Goal: Task Accomplishment & Management: Manage account settings

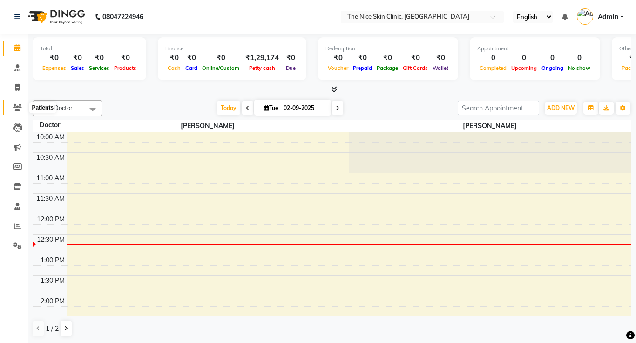
click at [17, 108] on icon at bounding box center [17, 107] width 9 height 7
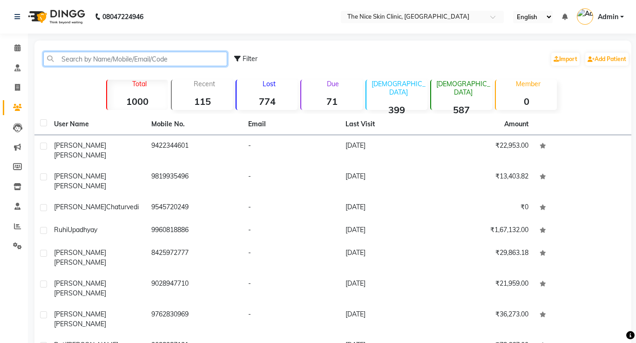
click at [138, 62] on input "text" at bounding box center [135, 59] width 184 height 14
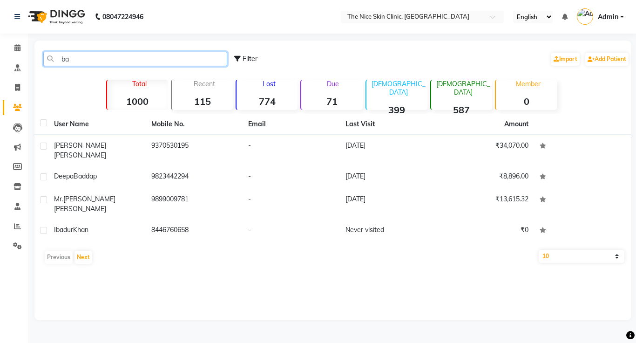
type input "b"
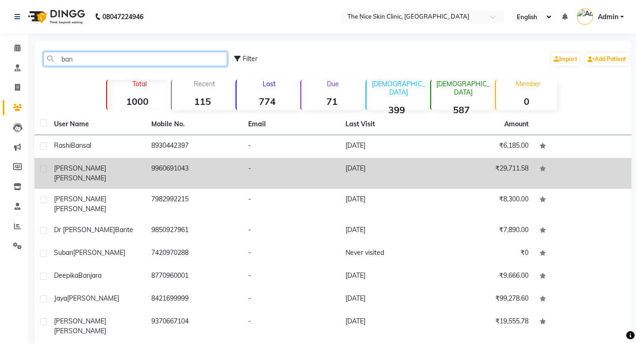
type input "ban"
click at [85, 174] on span "[PERSON_NAME]" at bounding box center [80, 178] width 52 height 8
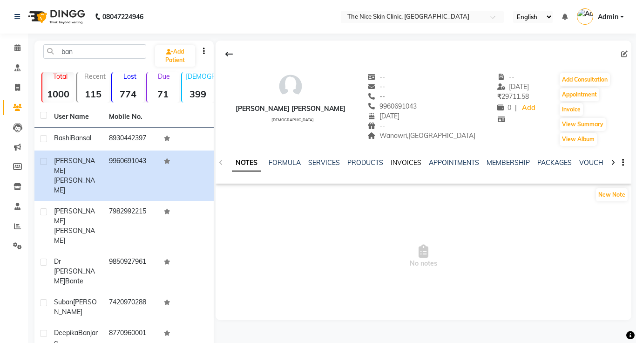
click at [403, 162] on link "INVOICES" at bounding box center [406, 162] width 31 height 8
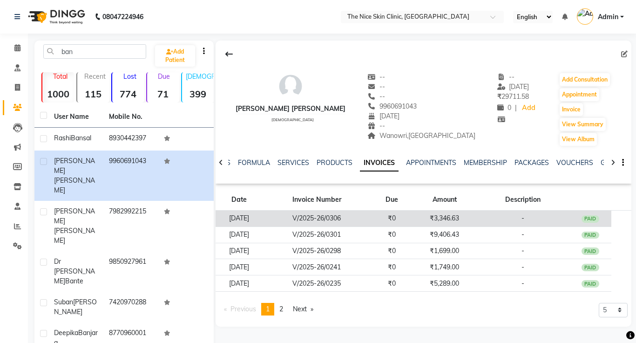
click at [340, 219] on td "V/2025-26/0306" at bounding box center [317, 219] width 108 height 16
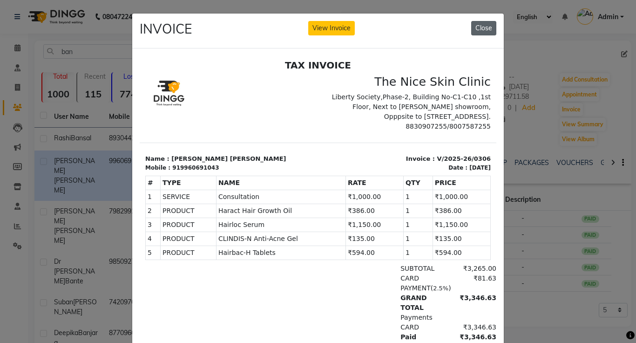
click at [485, 30] on button "Close" at bounding box center [483, 28] width 25 height 14
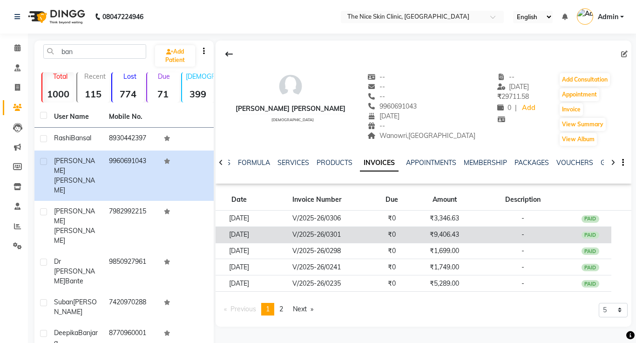
click at [348, 231] on td "V/2025-26/0301" at bounding box center [317, 234] width 108 height 16
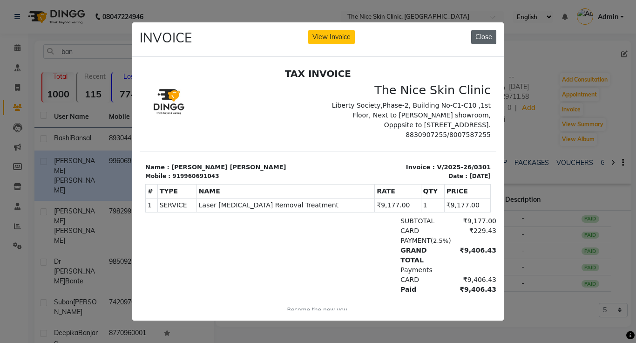
click at [490, 37] on button "Close" at bounding box center [483, 37] width 25 height 14
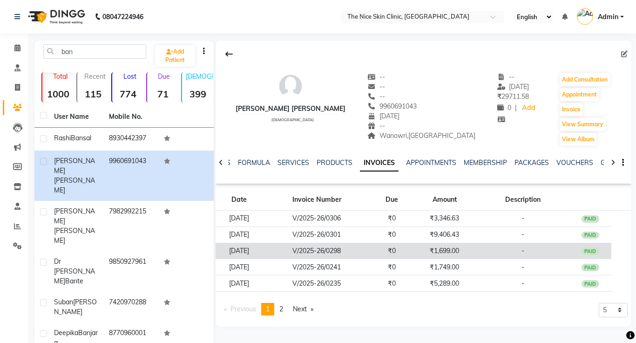
click at [320, 252] on td "V/2025-26/0298" at bounding box center [317, 251] width 108 height 16
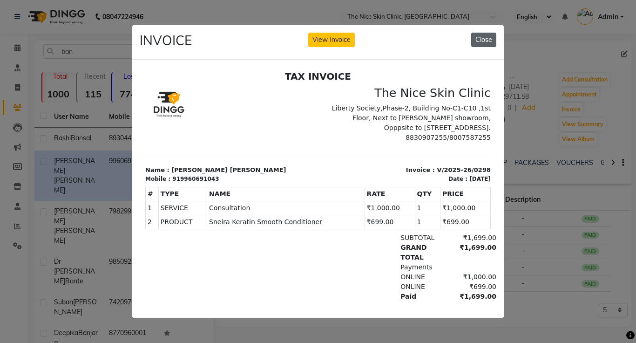
click at [485, 46] on button "Close" at bounding box center [483, 40] width 25 height 14
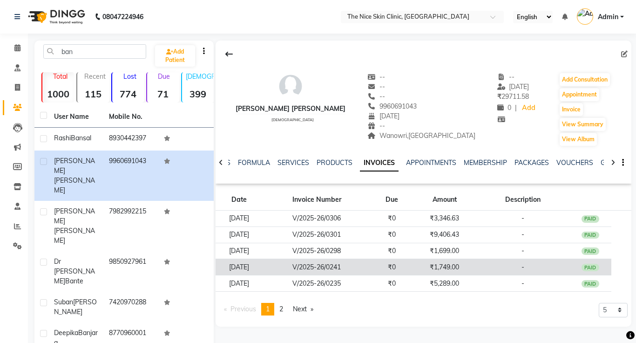
click at [348, 265] on td "V/2025-26/0241" at bounding box center [317, 267] width 108 height 16
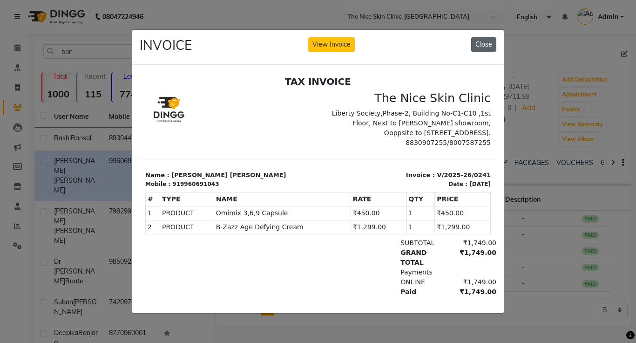
click at [486, 51] on button "Close" at bounding box center [483, 44] width 25 height 14
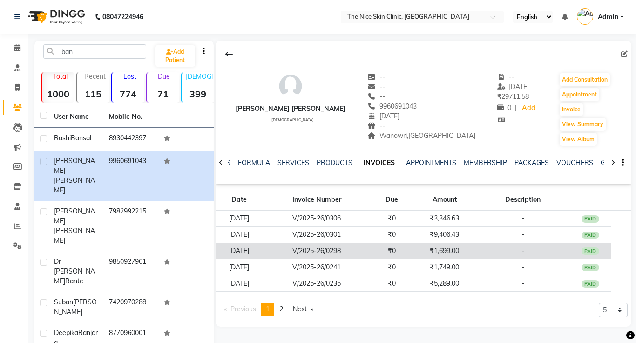
click at [338, 251] on td "V/2025-26/0298" at bounding box center [317, 251] width 108 height 16
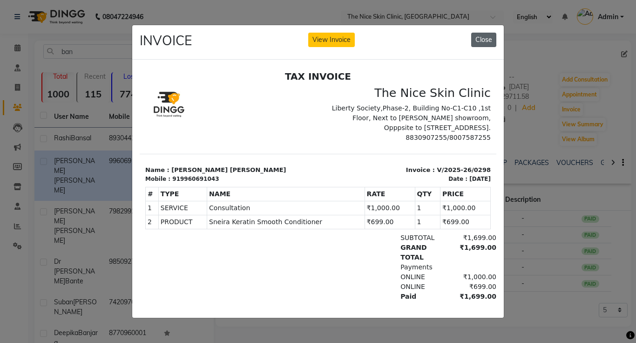
click at [481, 41] on button "Close" at bounding box center [483, 40] width 25 height 14
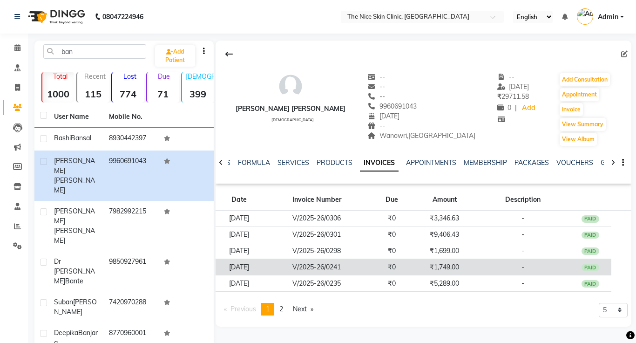
click at [330, 268] on td "V/2025-26/0241" at bounding box center [317, 267] width 108 height 16
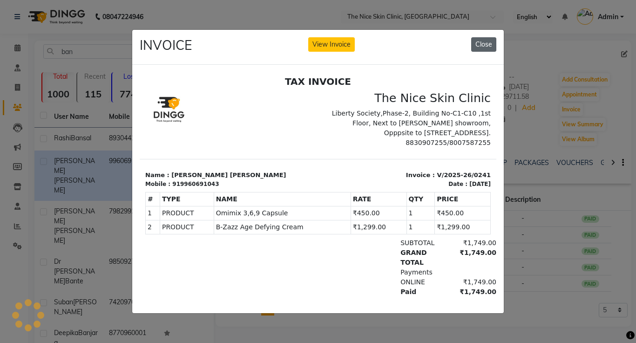
click at [485, 48] on button "Close" at bounding box center [483, 44] width 25 height 14
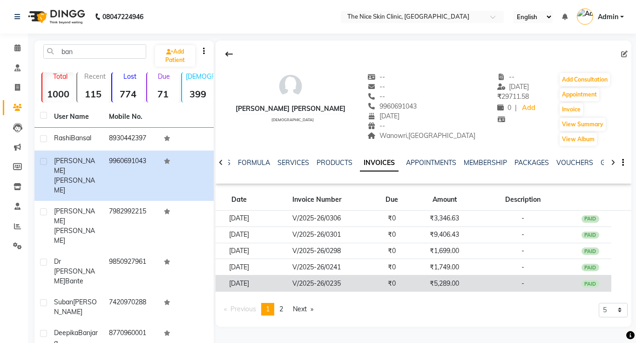
click at [341, 286] on td "V/2025-26/0235" at bounding box center [317, 283] width 108 height 16
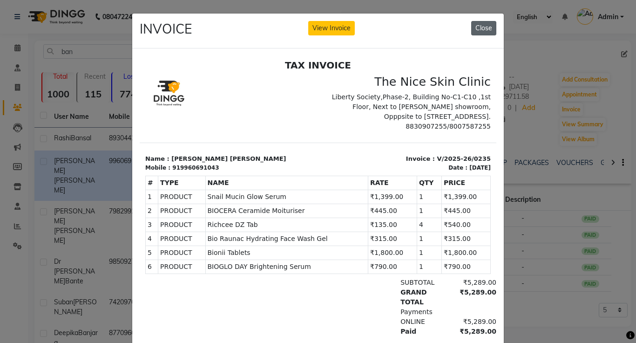
click at [489, 31] on button "Close" at bounding box center [483, 28] width 25 height 14
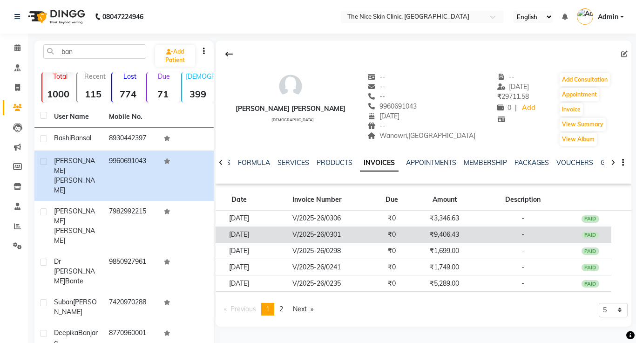
click at [325, 239] on td "V/2025-26/0301" at bounding box center [317, 234] width 108 height 16
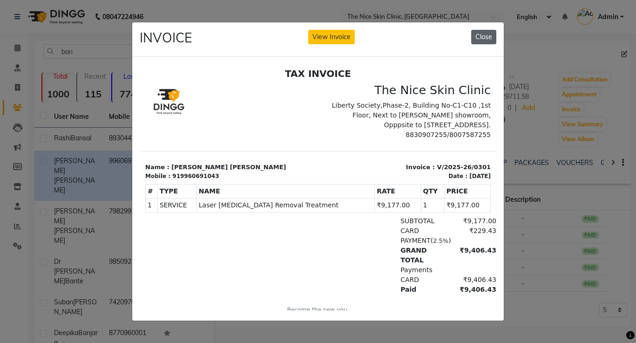
click at [480, 39] on button "Close" at bounding box center [483, 37] width 25 height 14
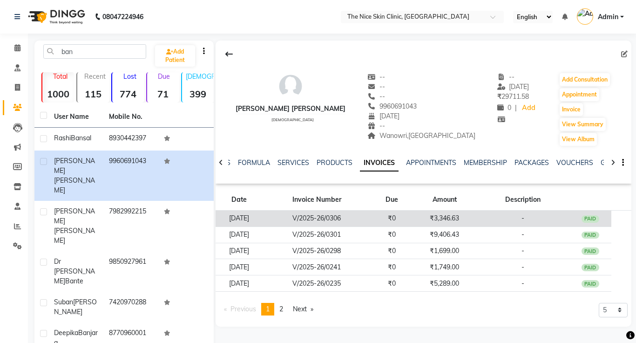
click at [344, 219] on td "V/2025-26/0306" at bounding box center [317, 219] width 108 height 16
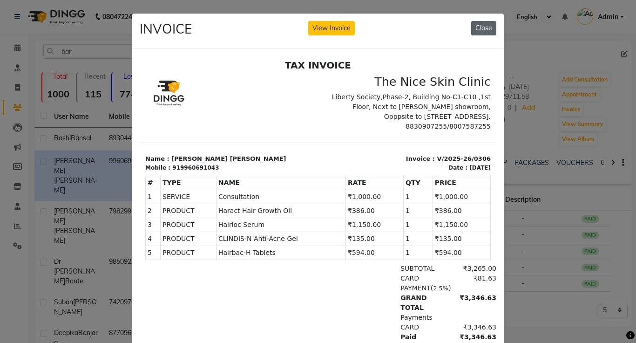
click at [482, 33] on button "Close" at bounding box center [483, 28] width 25 height 14
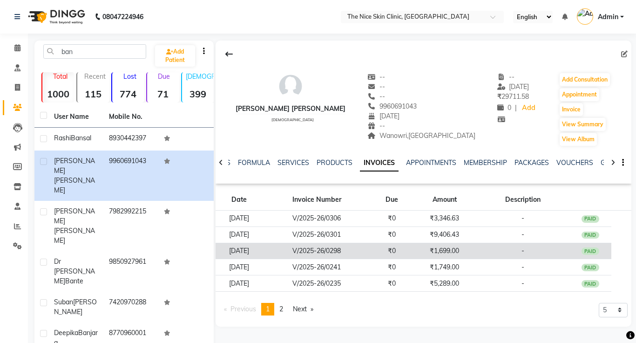
click at [322, 250] on td "V/2025-26/0298" at bounding box center [317, 251] width 108 height 16
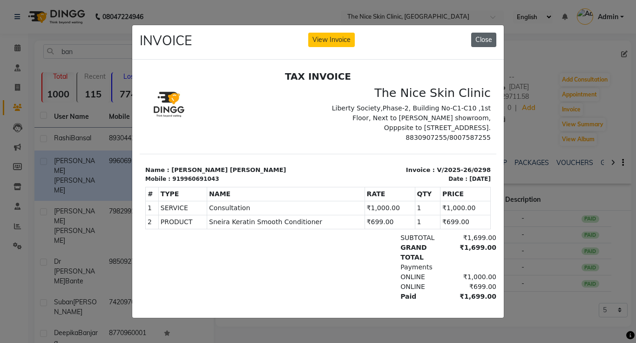
click at [489, 39] on button "Close" at bounding box center [483, 40] width 25 height 14
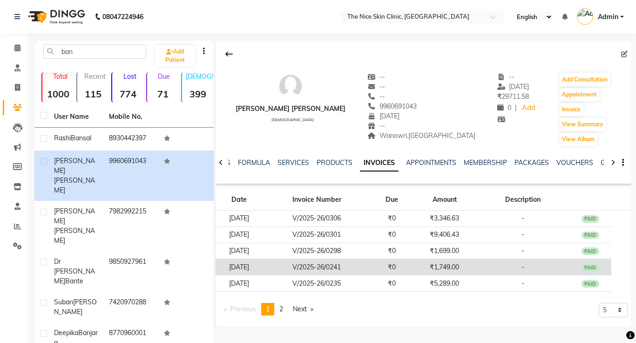
click at [343, 269] on td "V/2025-26/0241" at bounding box center [317, 267] width 108 height 16
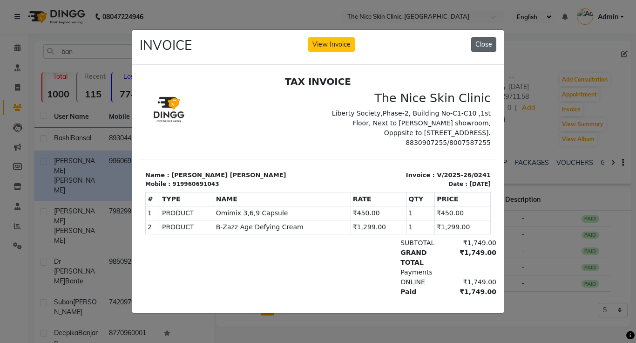
click at [482, 49] on button "Close" at bounding box center [483, 44] width 25 height 14
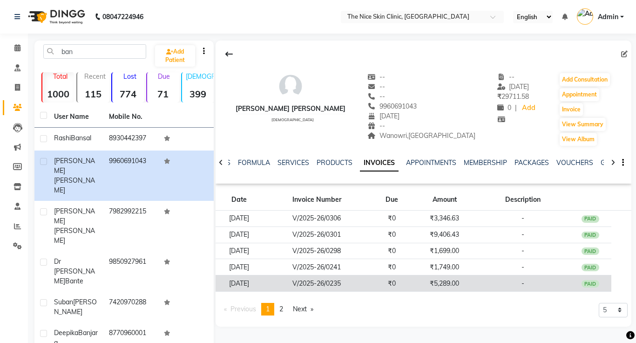
click at [340, 282] on td "V/2025-26/0235" at bounding box center [317, 283] width 108 height 16
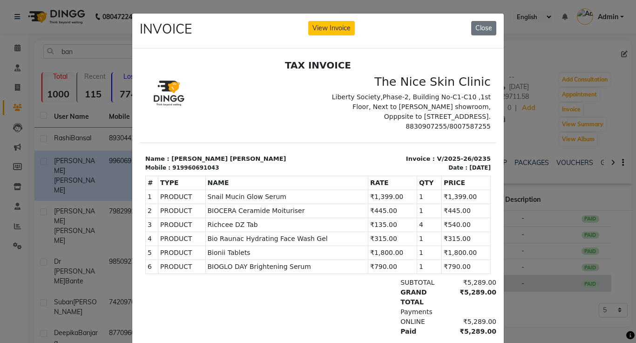
scroll to position [4, 0]
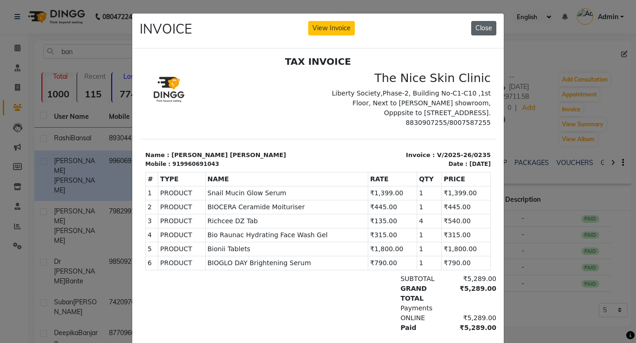
click at [481, 31] on button "Close" at bounding box center [483, 28] width 25 height 14
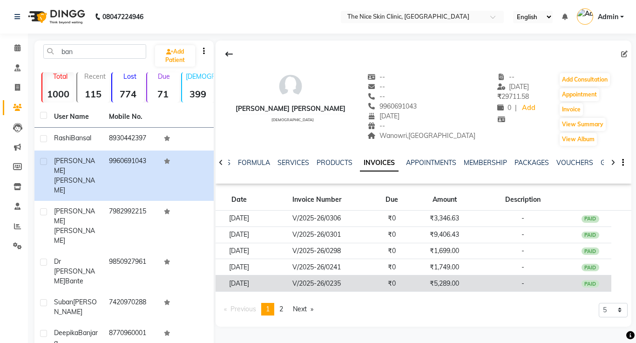
click at [351, 283] on td "V/2025-26/0235" at bounding box center [317, 283] width 108 height 16
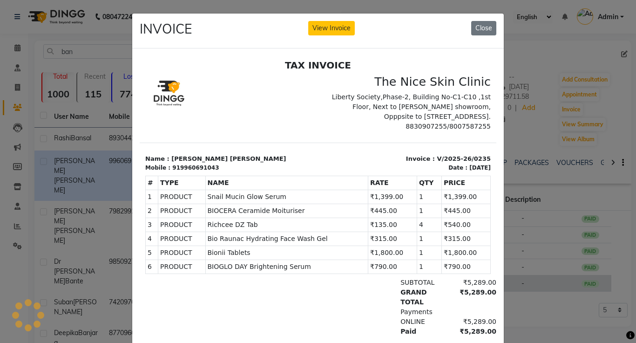
scroll to position [0, 0]
click at [482, 29] on button "Close" at bounding box center [483, 28] width 25 height 14
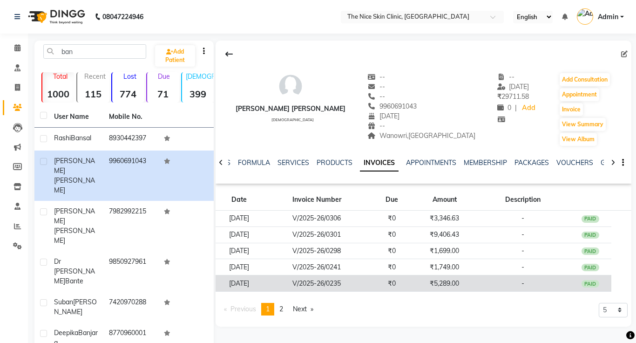
click at [334, 285] on td "V/2025-26/0235" at bounding box center [317, 283] width 108 height 16
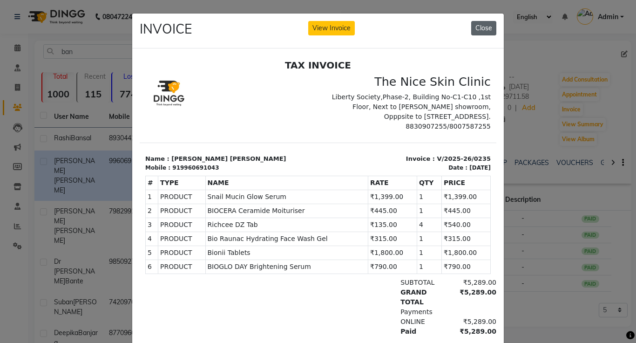
click at [490, 30] on button "Close" at bounding box center [483, 28] width 25 height 14
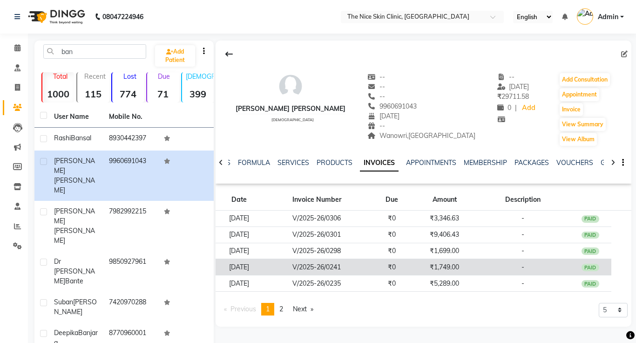
click at [343, 267] on td "V/2025-26/0241" at bounding box center [317, 267] width 108 height 16
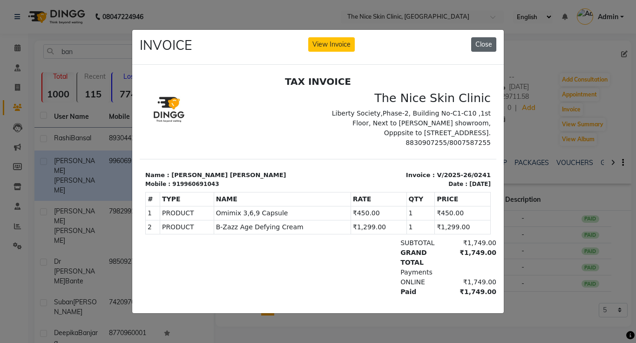
click at [479, 45] on button "Close" at bounding box center [483, 44] width 25 height 14
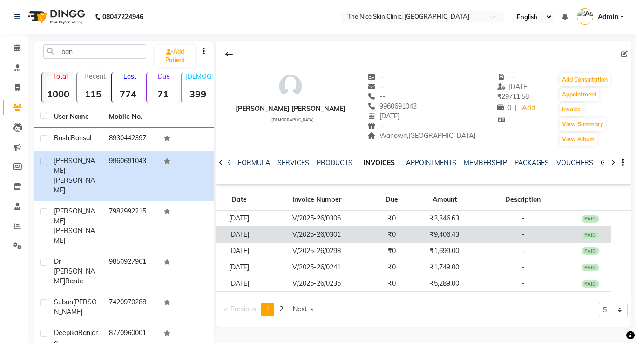
click at [357, 234] on td "V/2025-26/0301" at bounding box center [317, 234] width 108 height 16
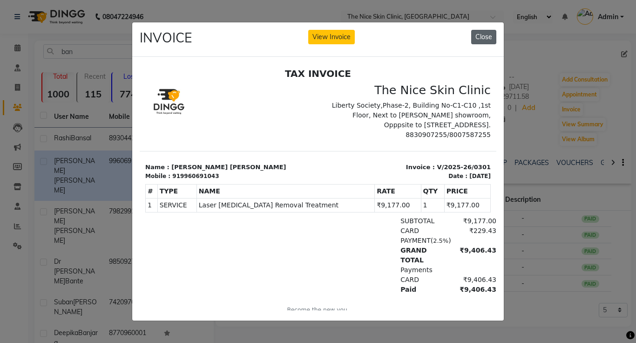
click at [482, 35] on button "Close" at bounding box center [483, 37] width 25 height 14
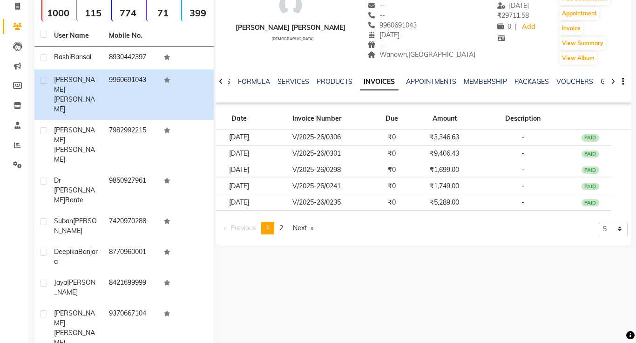
scroll to position [79, 0]
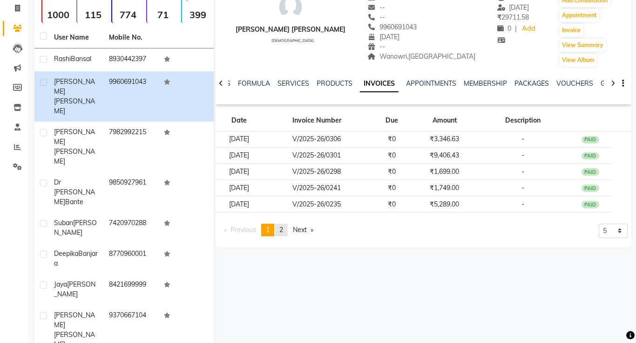
click at [283, 232] on span "2" at bounding box center [282, 229] width 4 height 8
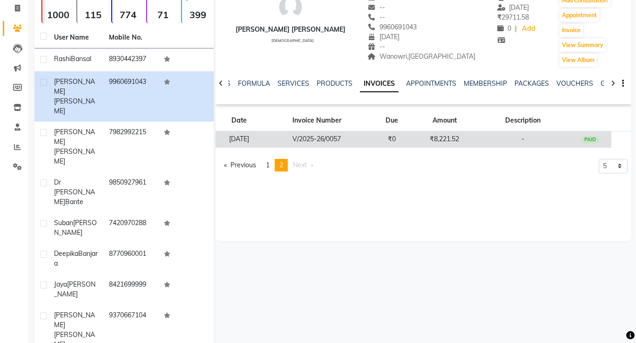
click at [336, 139] on td "V/2025-26/0057" at bounding box center [317, 139] width 108 height 16
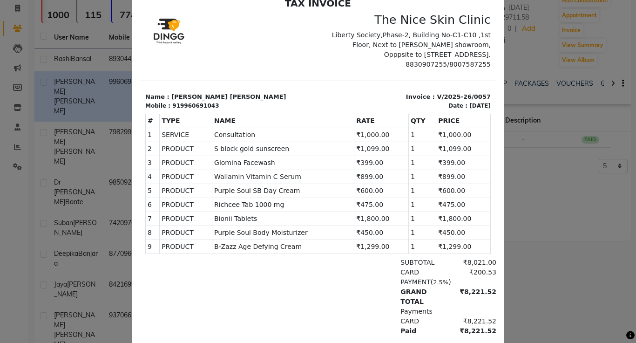
scroll to position [95, 0]
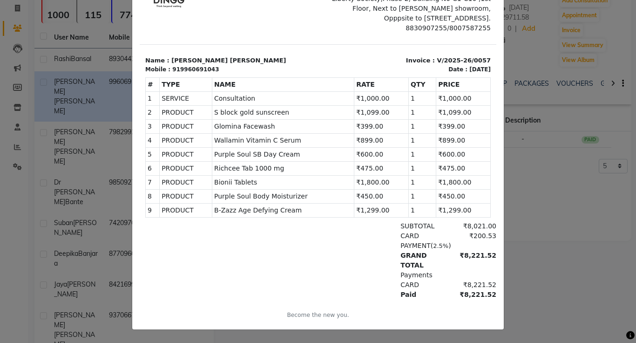
click at [519, 223] on ngb-modal-window "INVOICE View Invoice Close" at bounding box center [318, 171] width 636 height 343
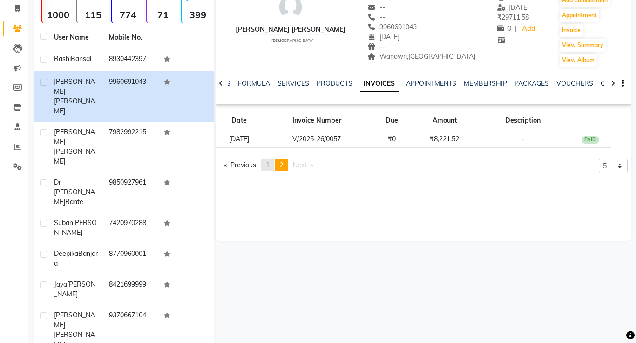
click at [270, 165] on span "1" at bounding box center [268, 165] width 4 height 8
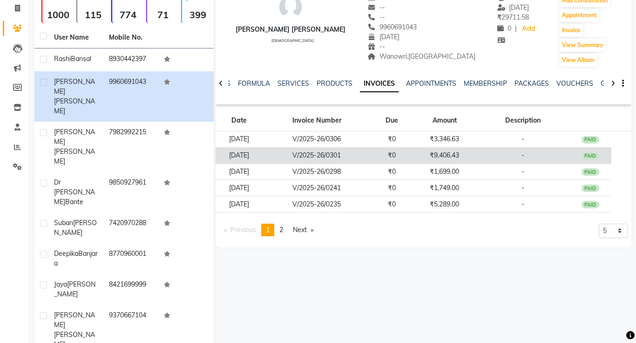
click at [396, 160] on td "₹0" at bounding box center [392, 155] width 42 height 16
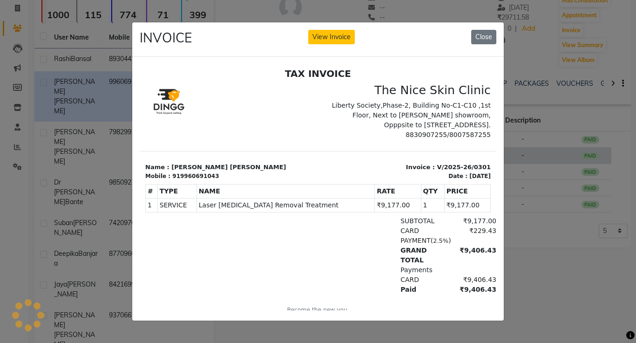
scroll to position [0, 0]
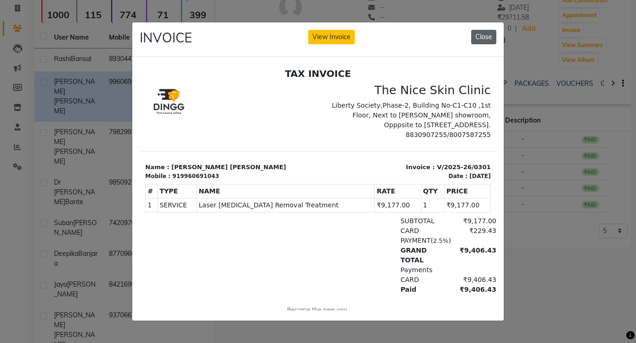
click at [485, 37] on button "Close" at bounding box center [483, 37] width 25 height 14
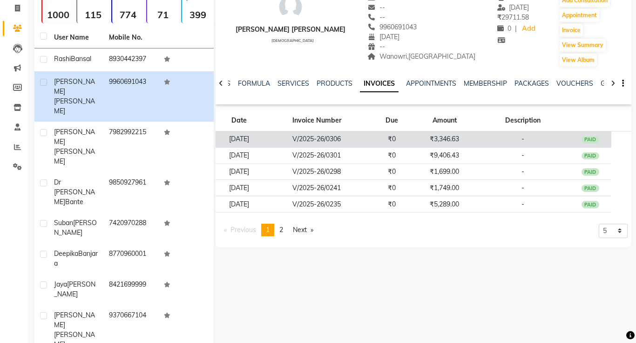
click at [341, 142] on td "V/2025-26/0306" at bounding box center [317, 139] width 108 height 16
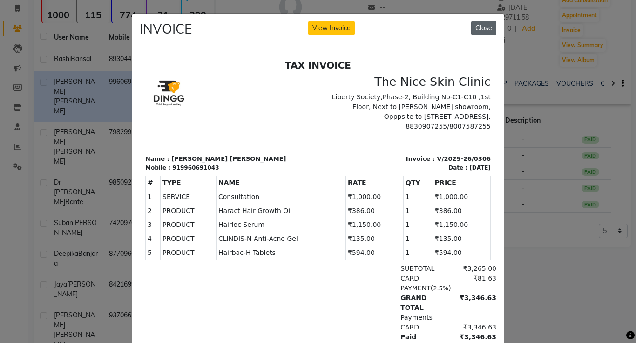
click at [480, 29] on button "Close" at bounding box center [483, 28] width 25 height 14
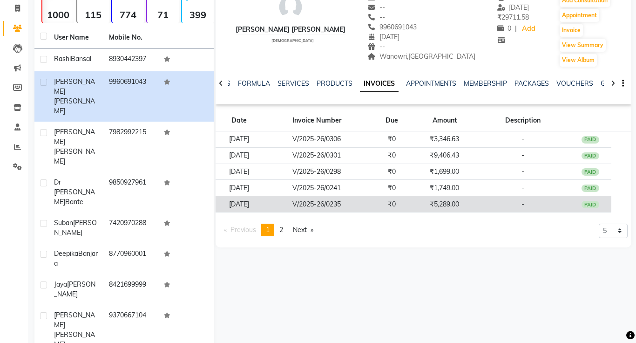
click at [335, 202] on td "V/2025-26/0235" at bounding box center [317, 204] width 108 height 16
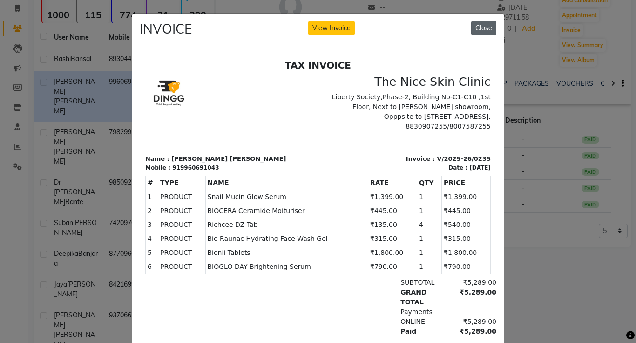
click at [485, 29] on button "Close" at bounding box center [483, 28] width 25 height 14
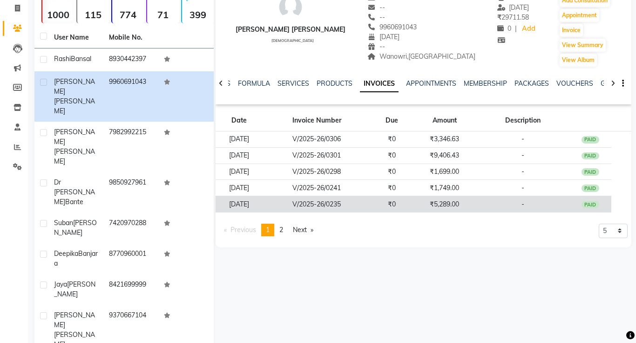
click at [340, 207] on td "V/2025-26/0235" at bounding box center [317, 204] width 108 height 16
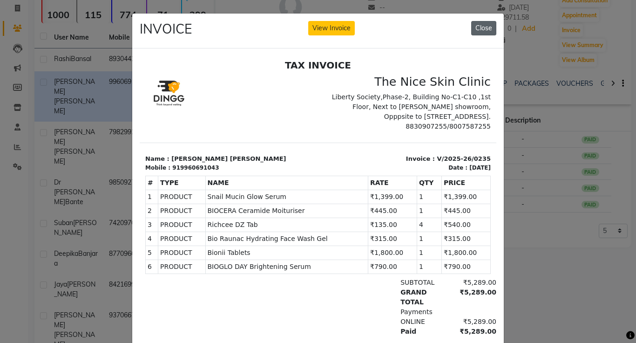
click at [481, 33] on button "Close" at bounding box center [483, 28] width 25 height 14
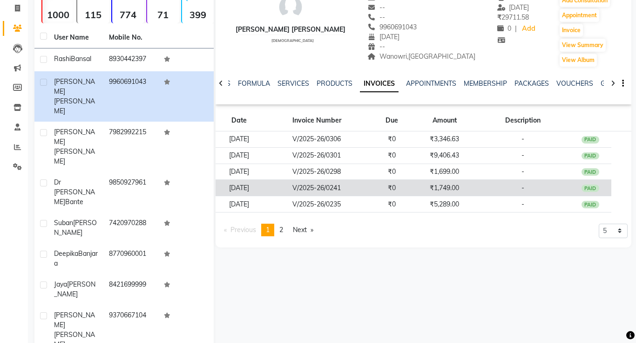
click at [349, 190] on td "V/2025-26/0241" at bounding box center [317, 188] width 108 height 16
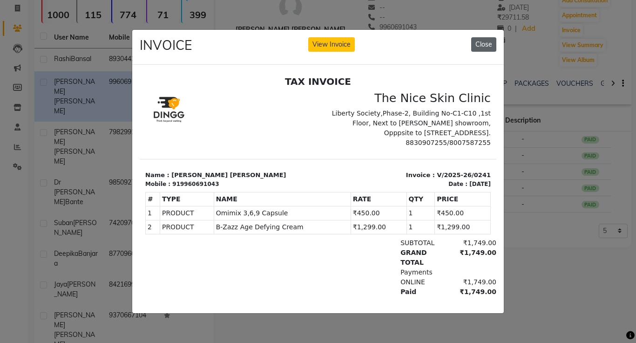
click at [487, 47] on button "Close" at bounding box center [483, 44] width 25 height 14
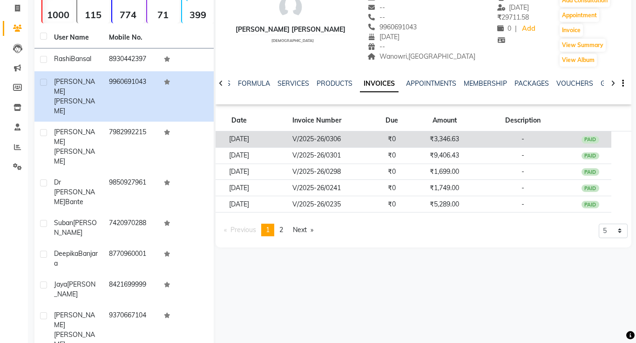
click at [345, 140] on td "V/2025-26/0306" at bounding box center [317, 139] width 108 height 16
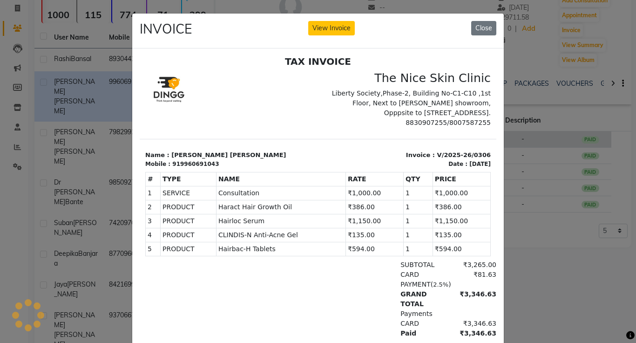
scroll to position [39, 0]
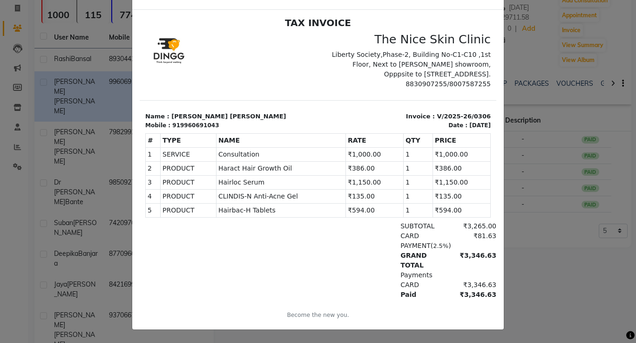
click at [533, 66] on ngb-modal-window "INVOICE View Invoice Close" at bounding box center [318, 171] width 636 height 343
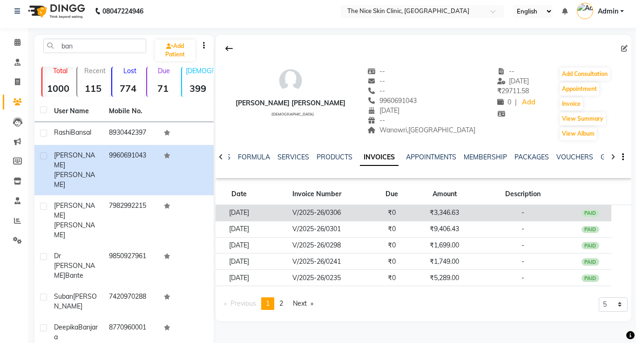
scroll to position [5, 0]
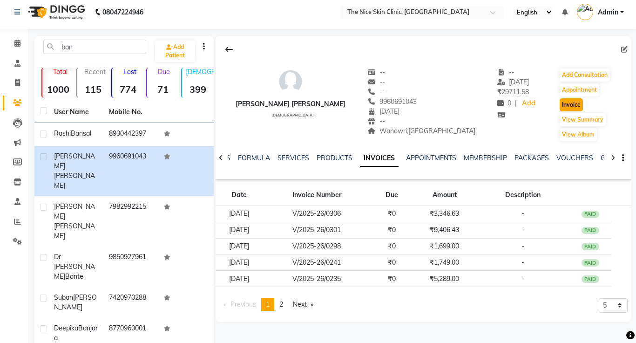
click at [561, 109] on button "Invoice" at bounding box center [571, 104] width 23 height 13
select select "service"
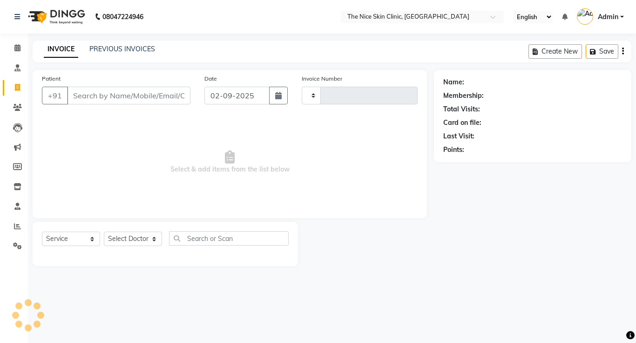
type input "0401"
select select "35"
type input "9960691043"
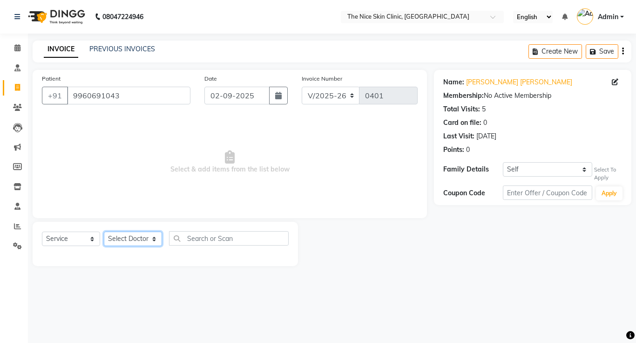
click at [138, 242] on select "Select Doctor [PERSON_NAME] DR. [PERSON_NAME] [PERSON_NAME]" at bounding box center [133, 239] width 58 height 14
select select "11605"
click at [104, 232] on select "Select Doctor [PERSON_NAME] DR. [PERSON_NAME] [PERSON_NAME]" at bounding box center [133, 239] width 58 height 14
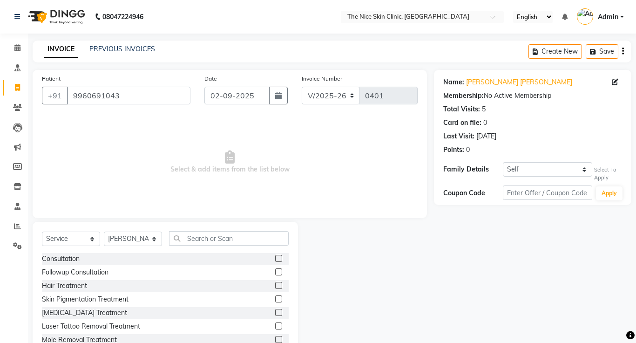
click at [85, 260] on div "Consultation" at bounding box center [165, 259] width 247 height 12
click at [278, 261] on label at bounding box center [278, 258] width 7 height 7
click at [278, 261] on input "checkbox" at bounding box center [278, 259] width 6 height 6
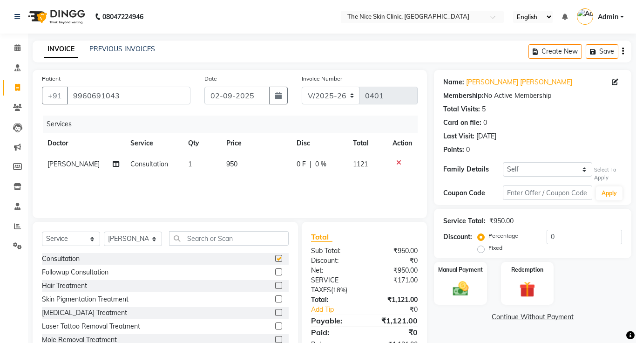
checkbox input "false"
click at [224, 240] on input "text" at bounding box center [229, 238] width 120 height 14
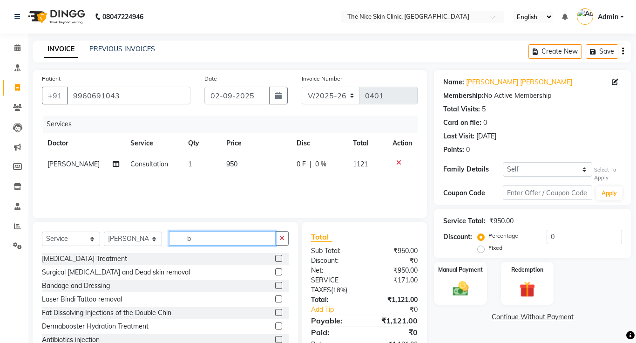
type input "b"
click at [62, 239] on select "Select Service Product Membership Package Voucher Prepaid Gift Card" at bounding box center [71, 239] width 58 height 14
select select "product"
click at [42, 232] on select "Select Service Product Membership Package Voucher Prepaid Gift Card" at bounding box center [71, 239] width 58 height 14
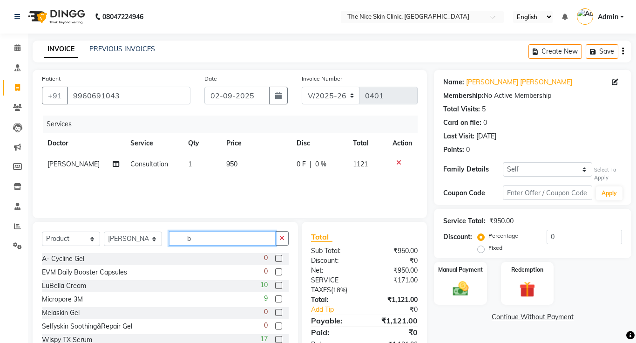
click at [201, 242] on input "b" at bounding box center [222, 238] width 107 height 14
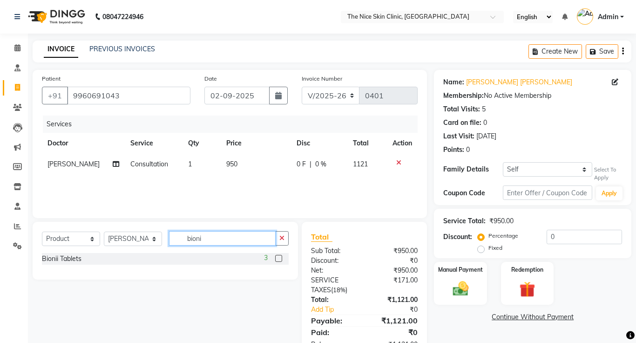
type input "bioni"
click at [279, 260] on label at bounding box center [278, 258] width 7 height 7
click at [279, 260] on input "checkbox" at bounding box center [278, 259] width 6 height 6
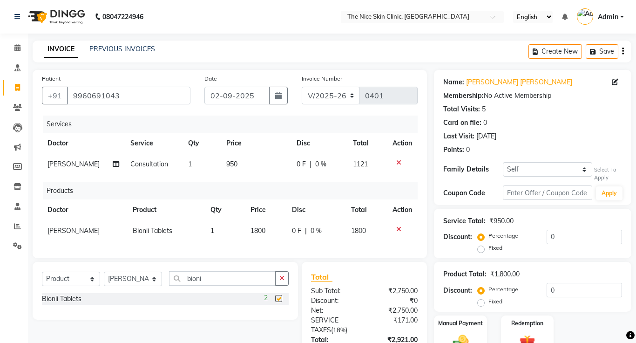
checkbox input "false"
click at [205, 249] on div "Patient [PHONE_NUMBER] Date [DATE] Invoice Number V/2025 V/[PHONE_NUMBER] Servi…" at bounding box center [230, 164] width 395 height 188
click at [219, 281] on input "bioni" at bounding box center [222, 278] width 107 height 14
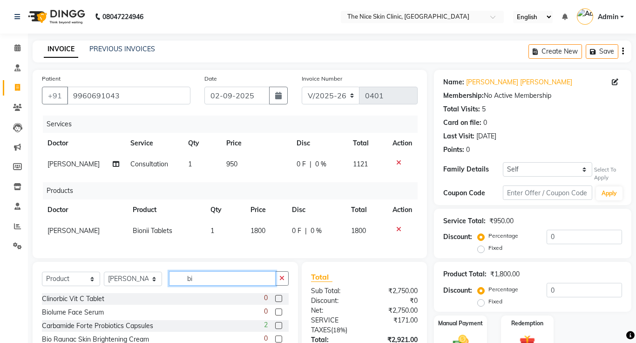
type input "b"
type input "hairbac"
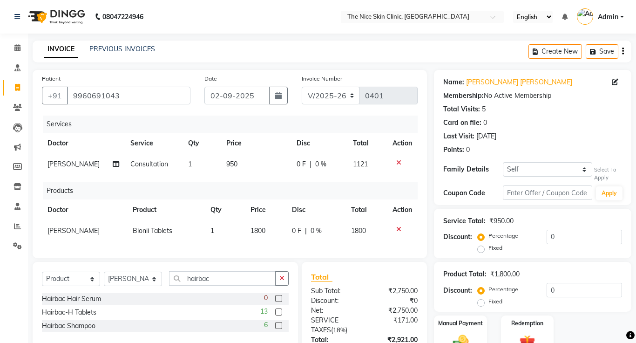
click at [280, 313] on label at bounding box center [278, 311] width 7 height 7
click at [280, 313] on input "checkbox" at bounding box center [278, 312] width 6 height 6
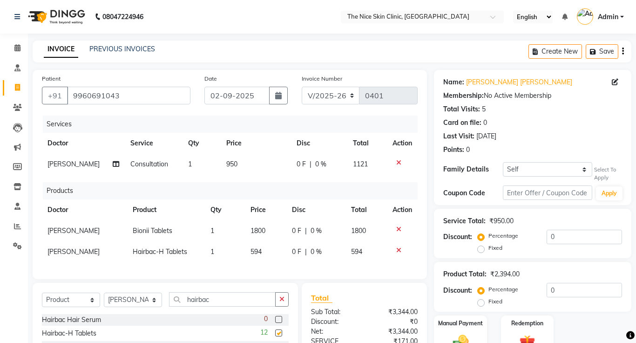
checkbox input "false"
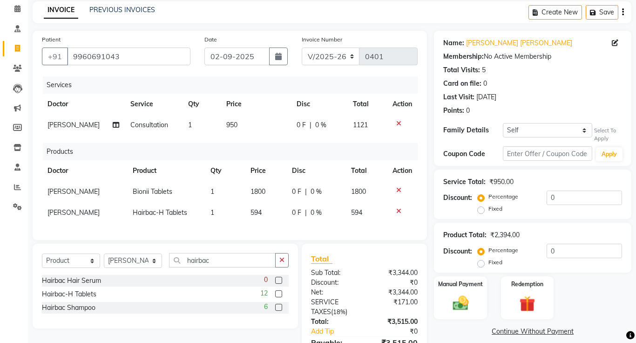
scroll to position [41, 0]
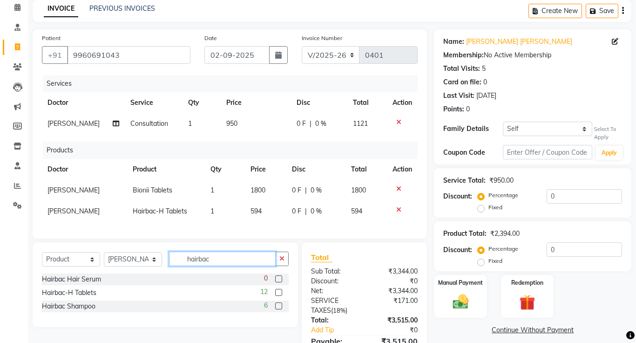
click at [232, 260] on input "hairbac" at bounding box center [222, 259] width 107 height 14
type input "h"
type input "omimi"
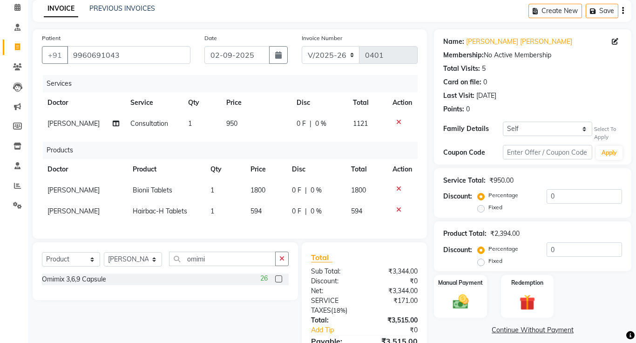
click at [279, 281] on label at bounding box center [278, 278] width 7 height 7
click at [279, 281] on input "checkbox" at bounding box center [278, 279] width 6 height 6
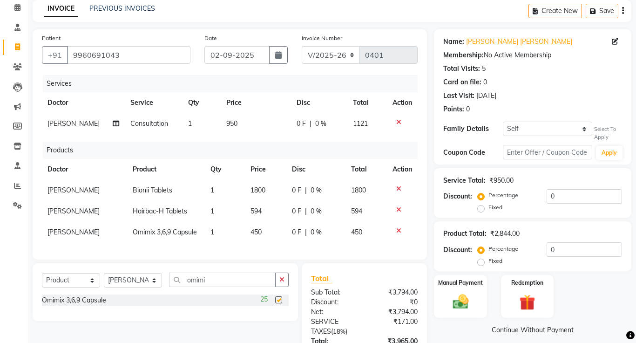
checkbox input "false"
click at [219, 235] on td "1" at bounding box center [225, 232] width 40 height 21
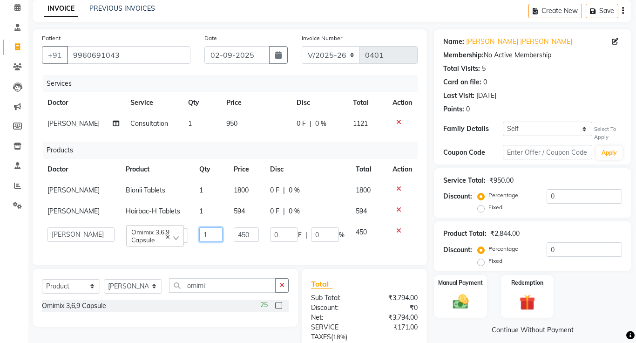
click at [212, 237] on input "1" at bounding box center [210, 234] width 23 height 14
type input "2"
click at [250, 258] on div "Patient [PHONE_NUMBER] Date [DATE] Invoice Number V/2025 V/[PHONE_NUMBER] Servi…" at bounding box center [230, 147] width 395 height 236
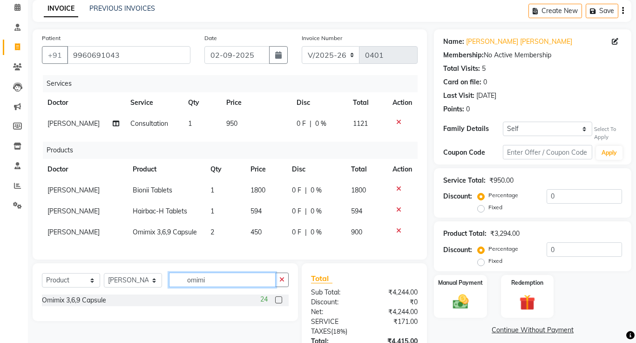
click at [241, 284] on input "omimi" at bounding box center [222, 280] width 107 height 14
type input "o"
type input "richcee"
click at [281, 301] on label at bounding box center [278, 299] width 7 height 7
click at [281, 301] on input "checkbox" at bounding box center [278, 300] width 6 height 6
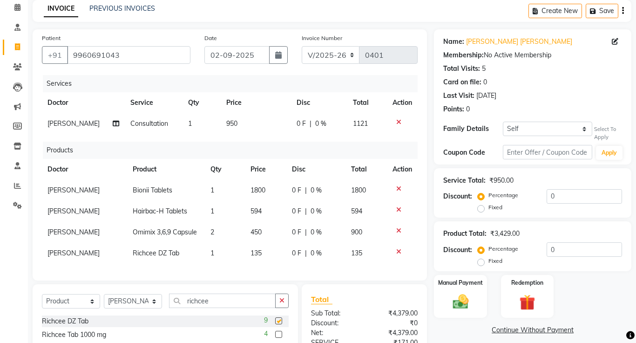
checkbox input "false"
click at [213, 255] on td "1" at bounding box center [225, 253] width 40 height 21
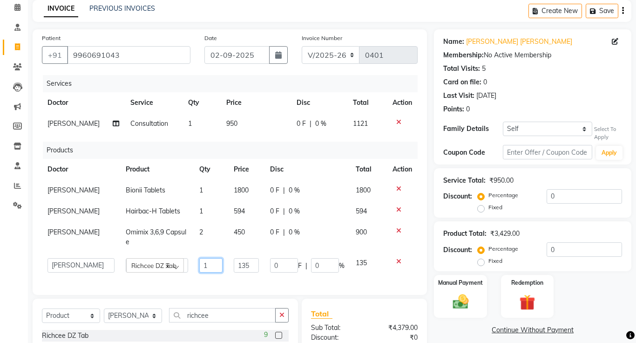
click at [208, 258] on input "1" at bounding box center [210, 265] width 23 height 14
type input "4"
click at [255, 276] on div "Patient [PHONE_NUMBER] Date [DATE] Invoice Number V/2025 V/[PHONE_NUMBER] Servi…" at bounding box center [230, 162] width 395 height 266
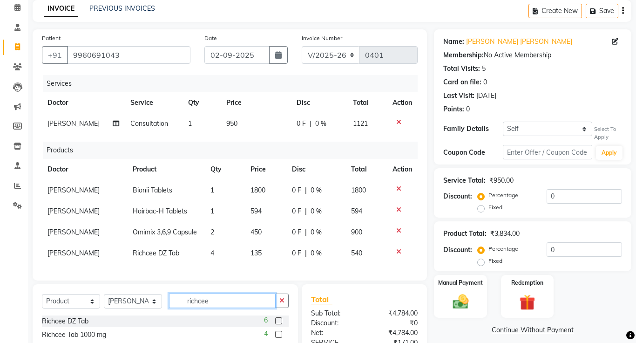
click at [242, 303] on input "richcee" at bounding box center [222, 301] width 107 height 14
type input "r"
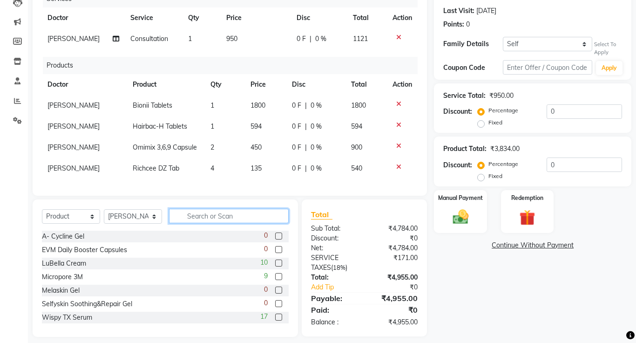
scroll to position [125, 0]
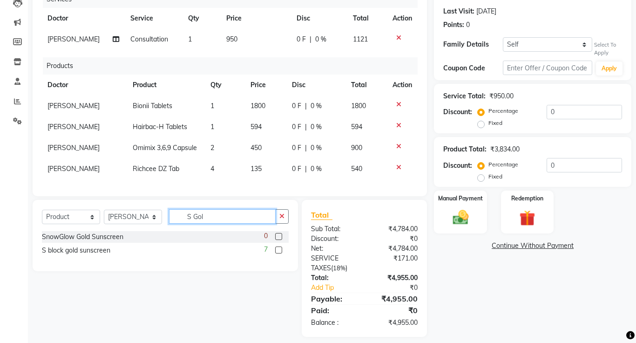
type input "S Gol"
click at [280, 252] on label at bounding box center [278, 249] width 7 height 7
click at [280, 252] on input "checkbox" at bounding box center [278, 250] width 6 height 6
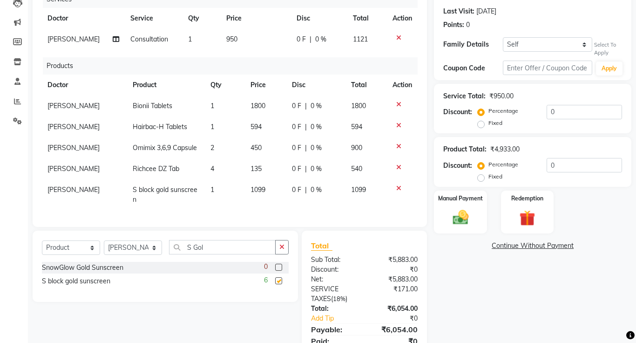
checkbox input "false"
click at [231, 248] on input "S Gol" at bounding box center [222, 247] width 107 height 14
type input "S"
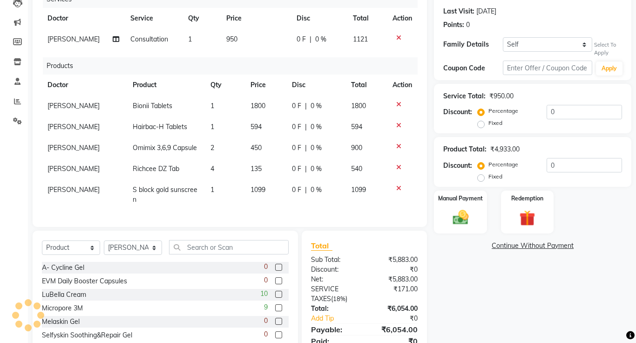
click at [238, 41] on td "950" at bounding box center [256, 39] width 70 height 21
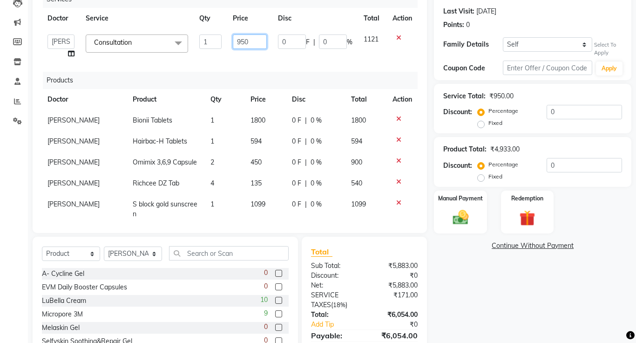
click at [256, 43] on input "950" at bounding box center [250, 41] width 34 height 14
type input "9"
type input "1200"
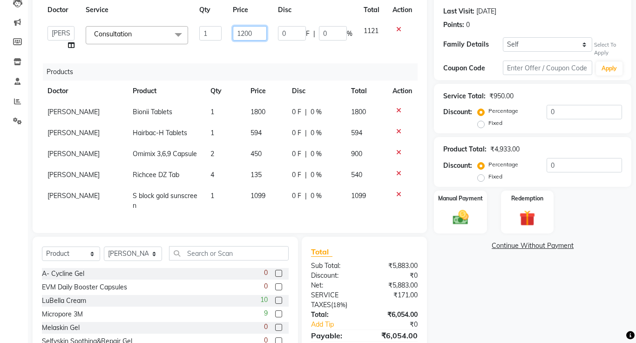
scroll to position [8, 0]
click at [286, 215] on div "Services Doctor Service Qty Price Disc Total Action [PERSON_NAME] DR. [PERSON_N…" at bounding box center [230, 107] width 376 height 233
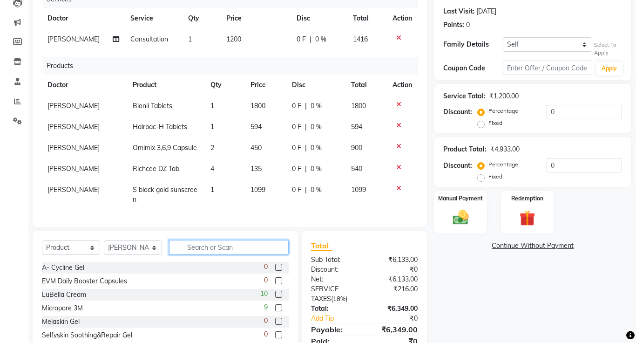
click at [226, 249] on input "text" at bounding box center [229, 247] width 120 height 14
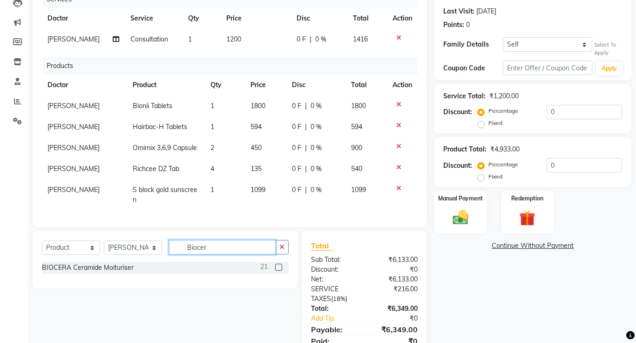
type input "Biocer"
click at [280, 268] on label at bounding box center [278, 267] width 7 height 7
click at [280, 268] on input "checkbox" at bounding box center [278, 268] width 6 height 6
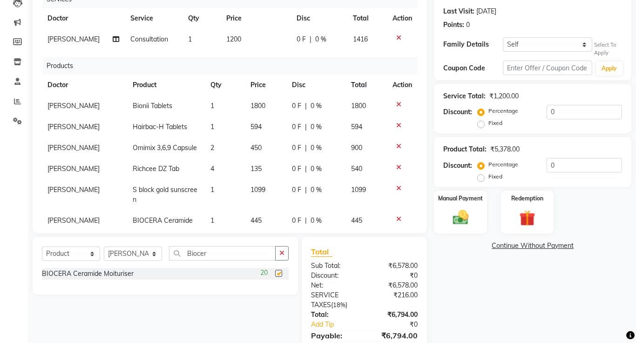
checkbox input "false"
click at [230, 256] on input "Biocer" at bounding box center [222, 253] width 107 height 14
type input "B"
type input "wispy tx"
click at [279, 273] on label at bounding box center [278, 273] width 7 height 7
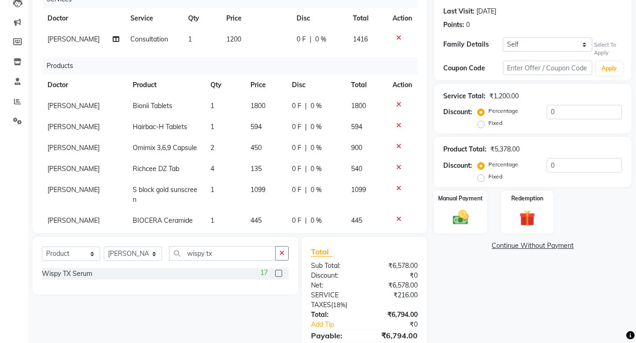
click at [279, 273] on input "checkbox" at bounding box center [278, 274] width 6 height 6
checkbox input "false"
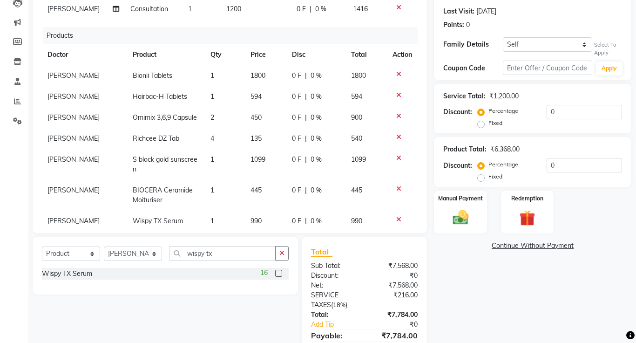
scroll to position [46, 0]
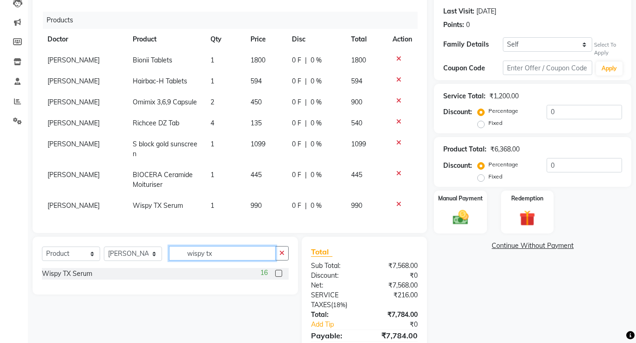
click at [241, 256] on input "wispy tx" at bounding box center [222, 253] width 107 height 14
type input "w"
type input "b zazz"
click at [279, 275] on label at bounding box center [278, 273] width 7 height 7
click at [279, 275] on input "checkbox" at bounding box center [278, 274] width 6 height 6
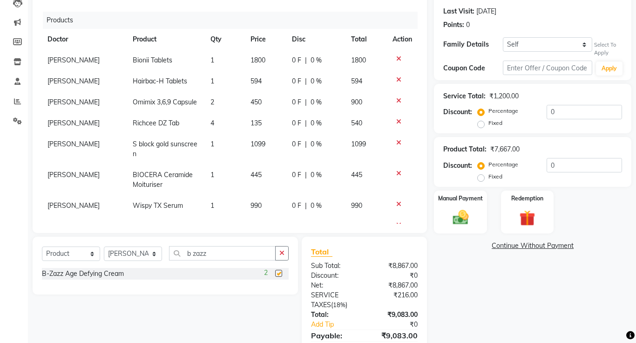
checkbox input "false"
click at [237, 253] on input "b zazz" at bounding box center [222, 253] width 107 height 14
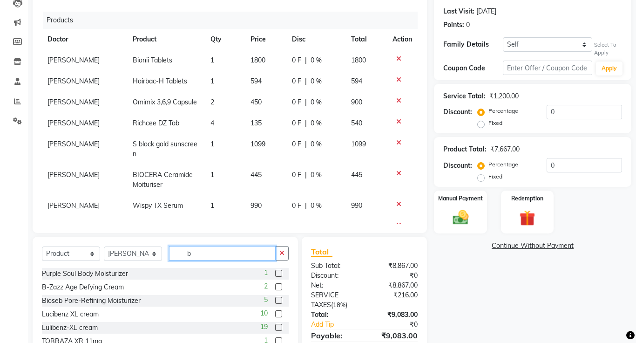
type input "b"
type input "snail"
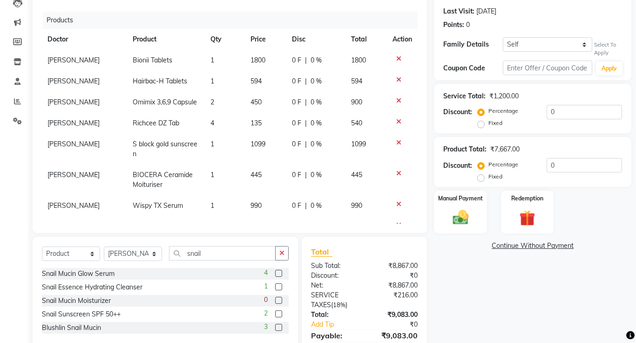
click at [279, 275] on label at bounding box center [278, 273] width 7 height 7
click at [279, 275] on input "checkbox" at bounding box center [278, 274] width 6 height 6
checkbox input "false"
click at [218, 253] on input "snail" at bounding box center [222, 253] width 107 height 14
type input "s"
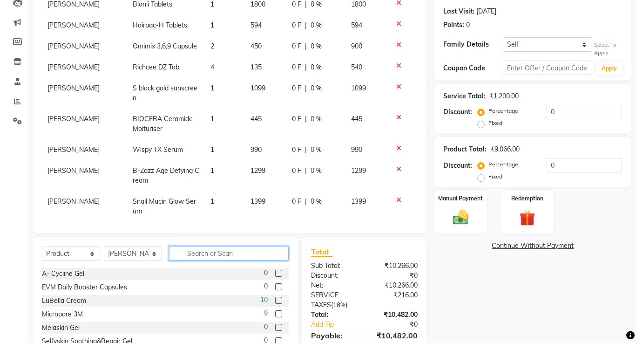
scroll to position [107, 0]
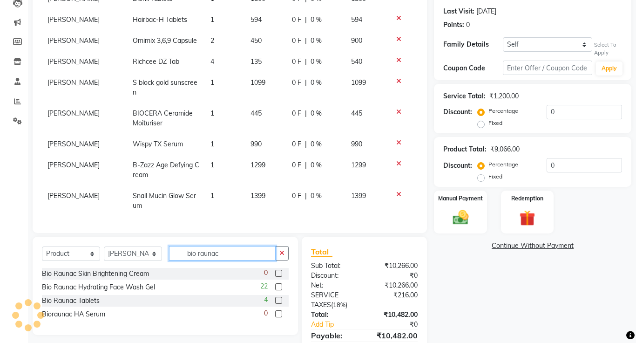
type input "bio raunac"
click at [280, 288] on label at bounding box center [278, 286] width 7 height 7
click at [280, 288] on input "checkbox" at bounding box center [278, 287] width 6 height 6
checkbox input "false"
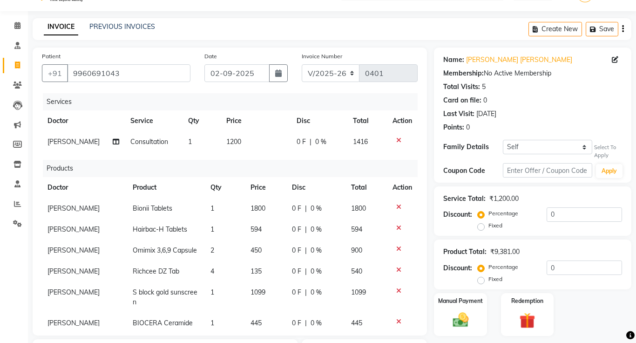
scroll to position [20, 0]
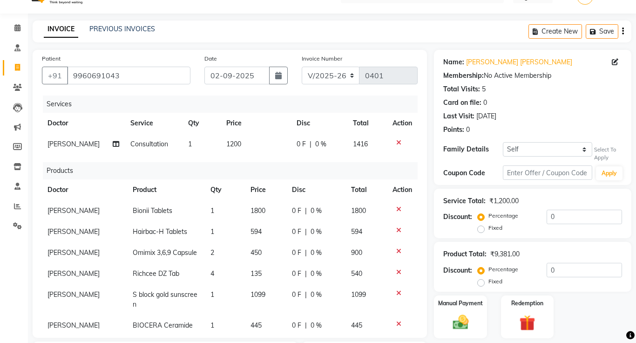
click at [622, 32] on icon "button" at bounding box center [623, 31] width 2 height 0
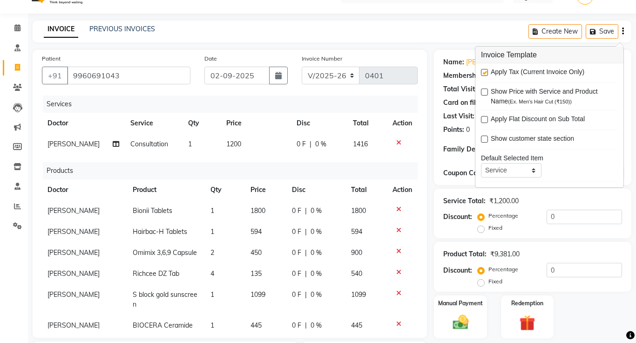
click at [484, 73] on label at bounding box center [484, 72] width 7 height 7
click at [484, 73] on input "checkbox" at bounding box center [484, 73] width 6 height 6
checkbox input "false"
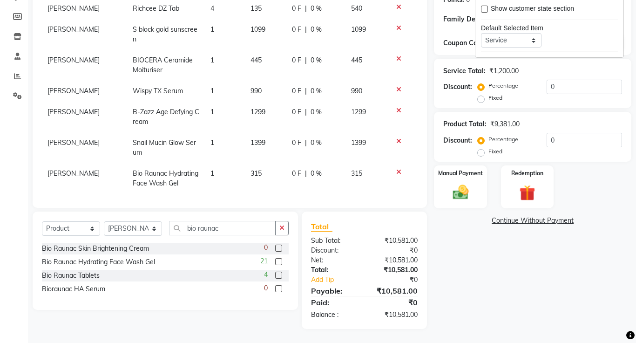
scroll to position [138, 0]
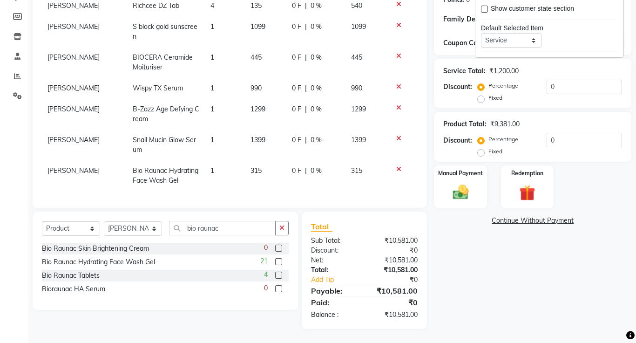
click at [556, 220] on link "Continue Without Payment" at bounding box center [533, 221] width 194 height 10
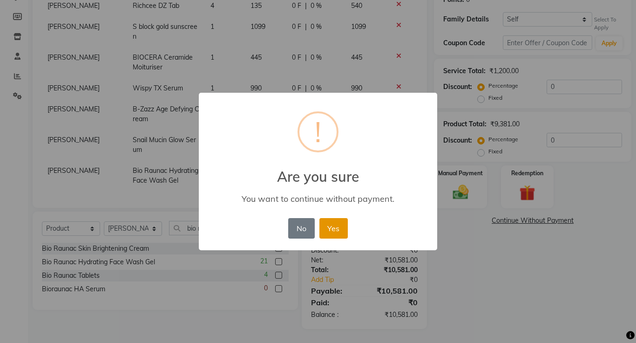
click at [333, 228] on button "Yes" at bounding box center [334, 228] width 28 height 20
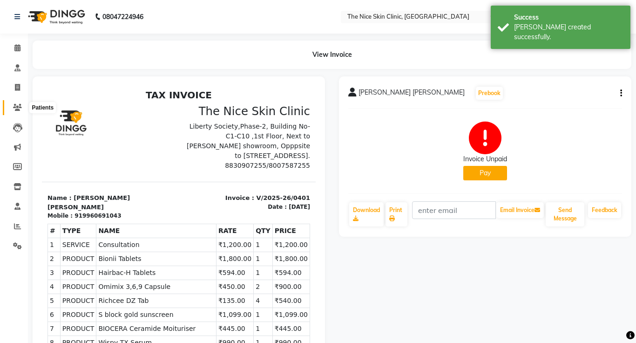
click at [19, 108] on icon at bounding box center [17, 107] width 9 height 7
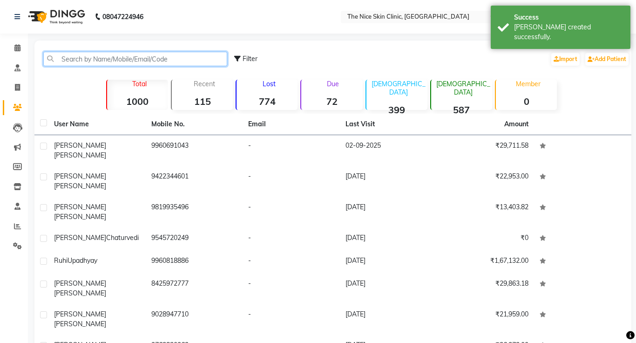
click at [138, 60] on input "text" at bounding box center [135, 59] width 184 height 14
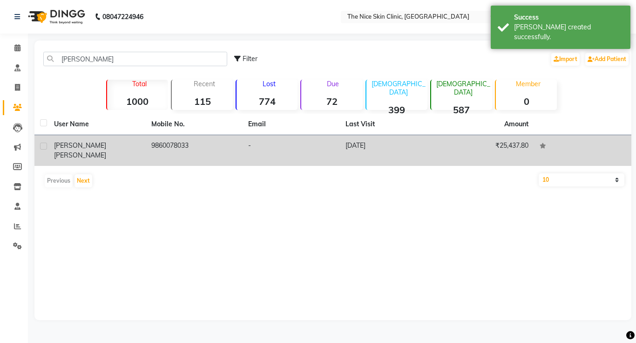
click at [173, 148] on td "9860078033" at bounding box center [194, 150] width 97 height 31
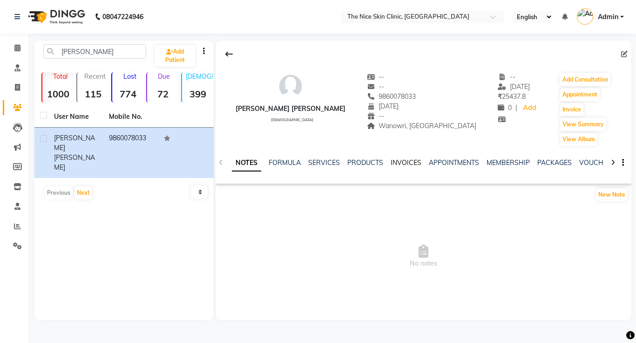
click at [408, 164] on link "INVOICES" at bounding box center [406, 162] width 31 height 8
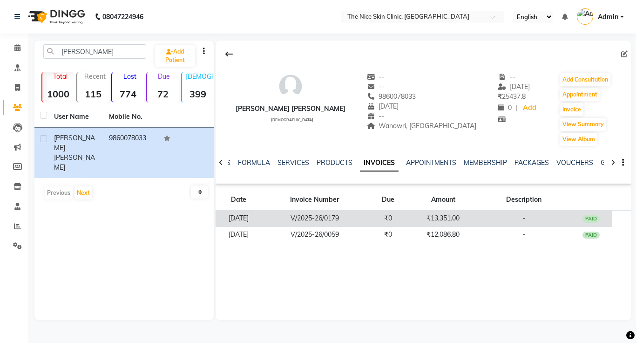
click at [343, 218] on td "V/2025-26/0179" at bounding box center [314, 219] width 105 height 16
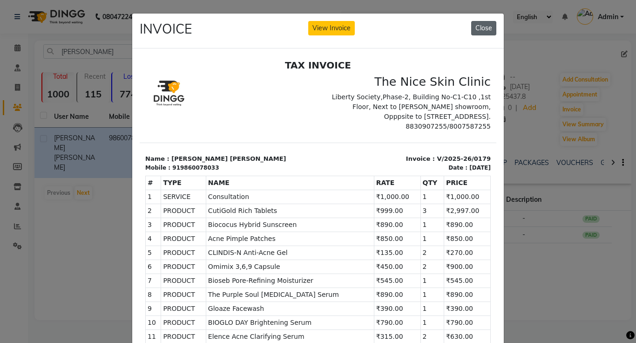
click at [489, 32] on button "Close" at bounding box center [483, 28] width 25 height 14
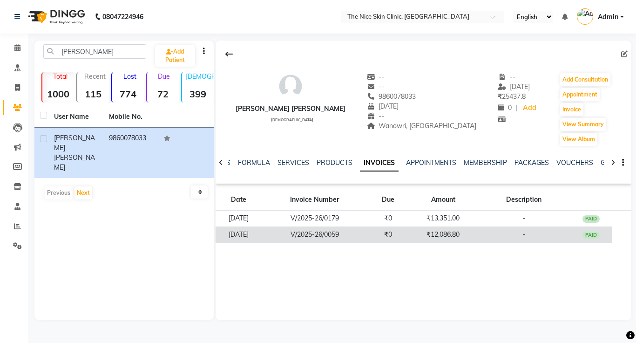
click at [332, 232] on td "V/2025-26/0059" at bounding box center [314, 234] width 105 height 16
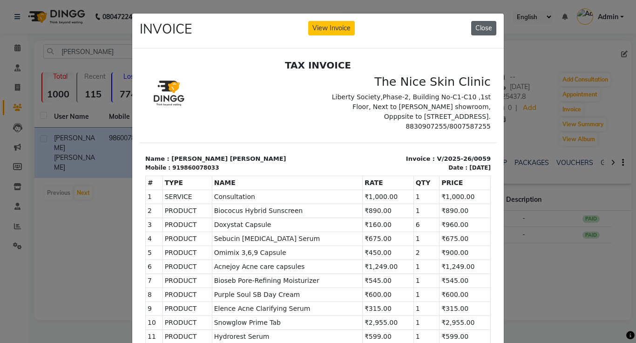
click at [482, 29] on button "Close" at bounding box center [483, 28] width 25 height 14
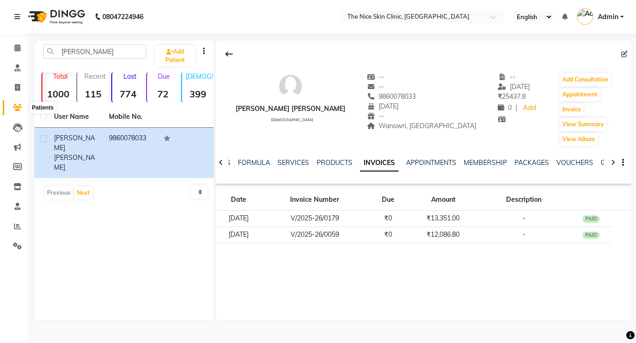
click at [18, 108] on icon at bounding box center [17, 107] width 9 height 7
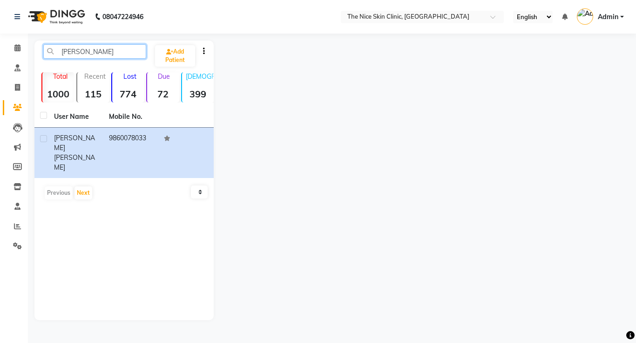
click at [94, 56] on input "[PERSON_NAME]" at bounding box center [94, 51] width 103 height 14
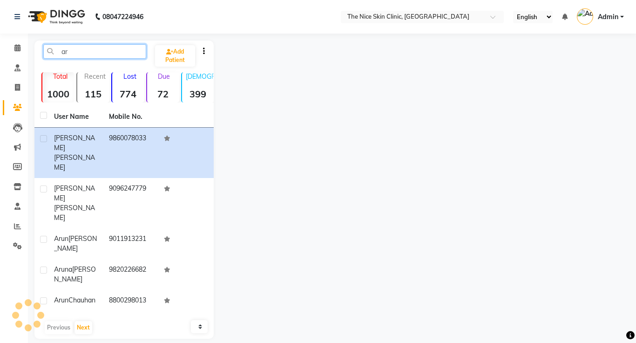
type input "a"
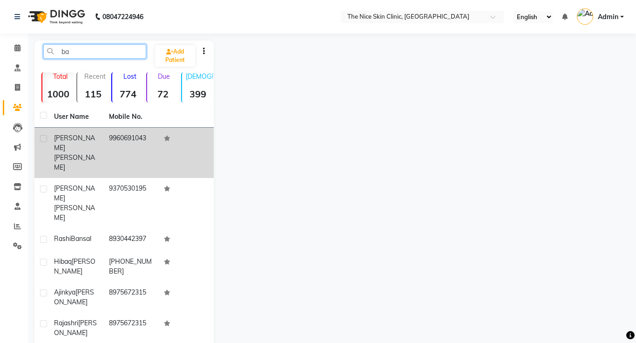
type input "ba"
click at [71, 138] on span "[PERSON_NAME]" at bounding box center [74, 143] width 41 height 18
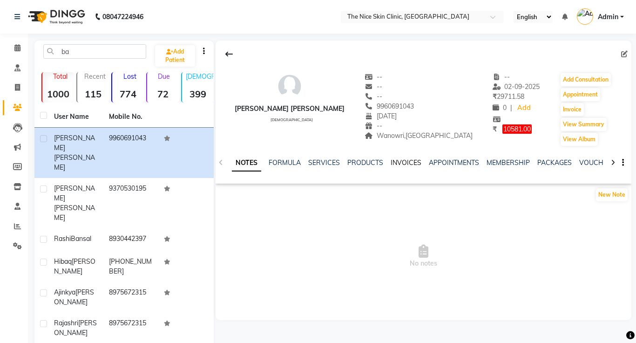
click at [405, 163] on link "INVOICES" at bounding box center [406, 162] width 31 height 8
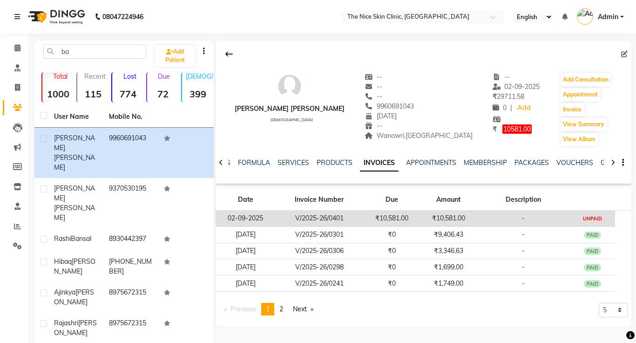
click at [341, 217] on td "V/2025-26/0401" at bounding box center [320, 219] width 88 height 16
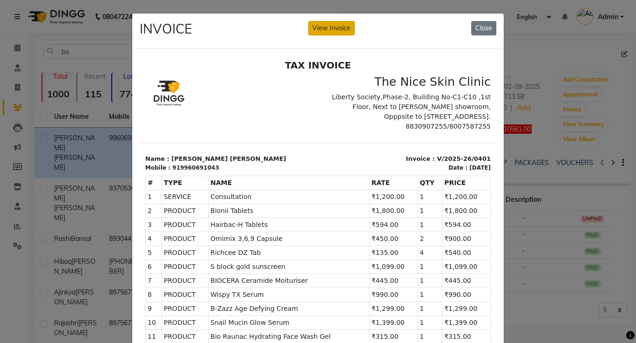
click at [344, 29] on button "View Invoice" at bounding box center [331, 28] width 47 height 14
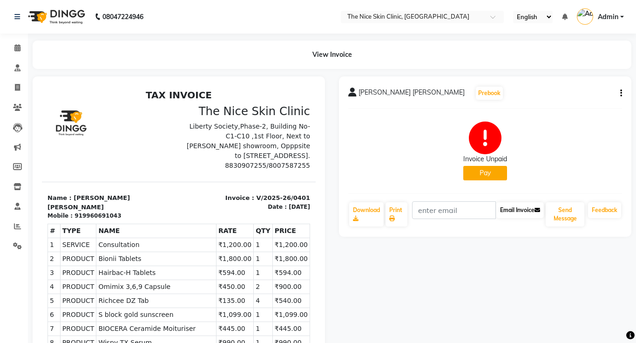
scroll to position [4, 0]
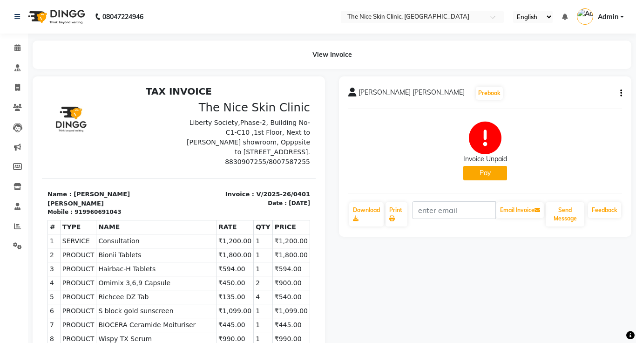
click at [621, 93] on icon "button" at bounding box center [622, 93] width 2 height 0
click at [580, 105] on div "Edit Invoice" at bounding box center [575, 105] width 64 height 12
select select "service"
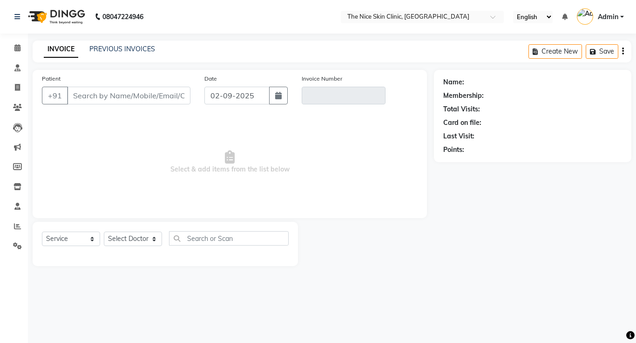
type input "9960691043"
type input "V/2025-26/0401"
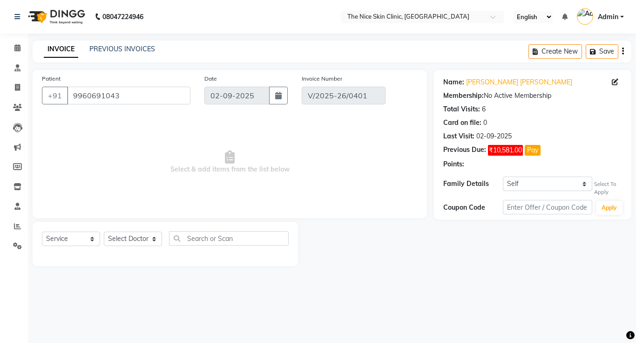
select select "select"
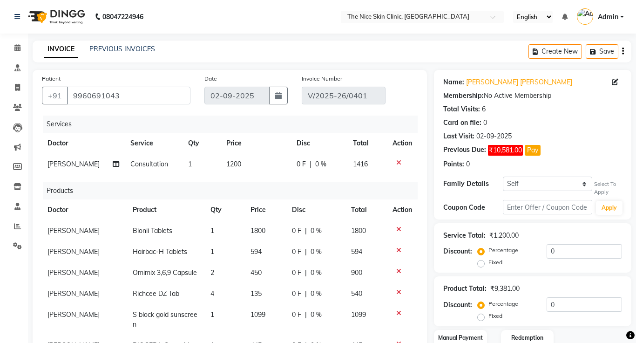
click at [253, 165] on td "1200" at bounding box center [256, 164] width 70 height 21
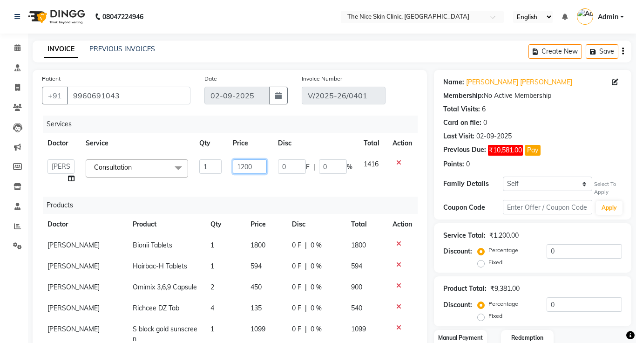
click at [257, 169] on input "1200" at bounding box center [250, 166] width 34 height 14
type input "1000"
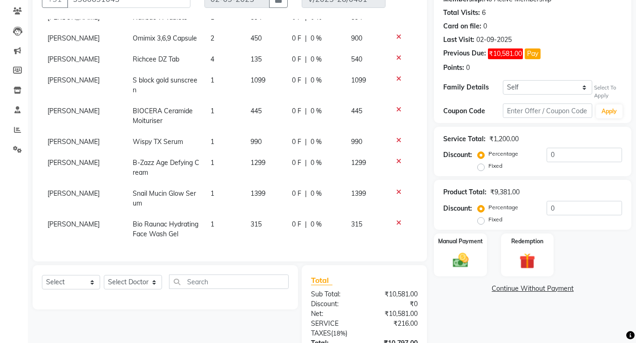
scroll to position [170, 0]
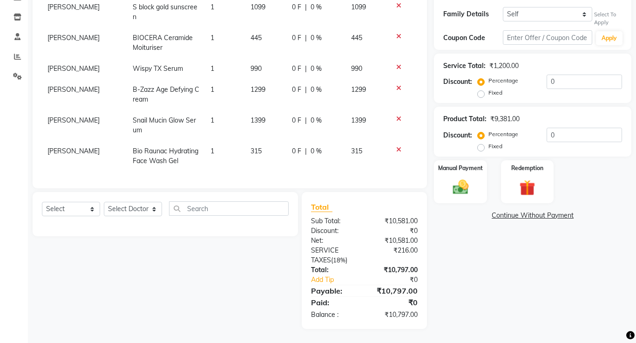
click at [564, 218] on link "Continue Without Payment" at bounding box center [533, 216] width 194 height 10
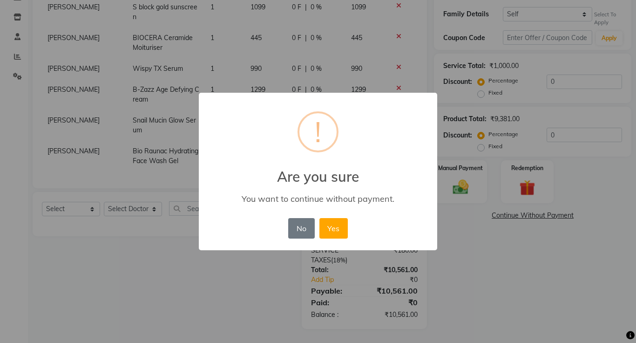
scroll to position [138, 0]
click at [340, 232] on button "Yes" at bounding box center [334, 228] width 28 height 20
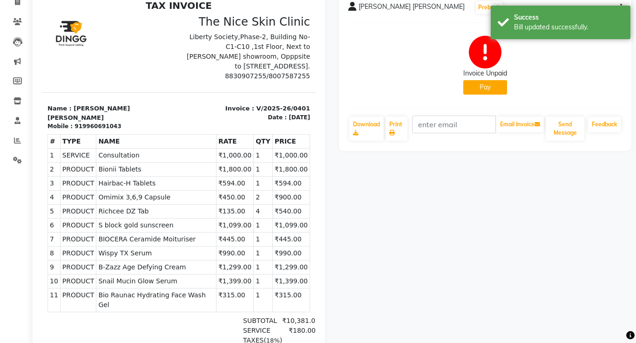
scroll to position [86, 0]
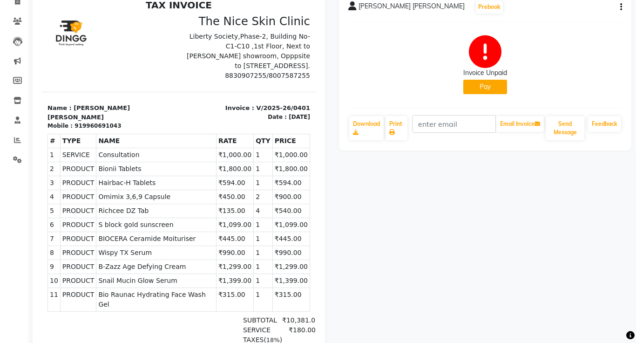
click at [621, 7] on icon "button" at bounding box center [622, 7] width 2 height 0
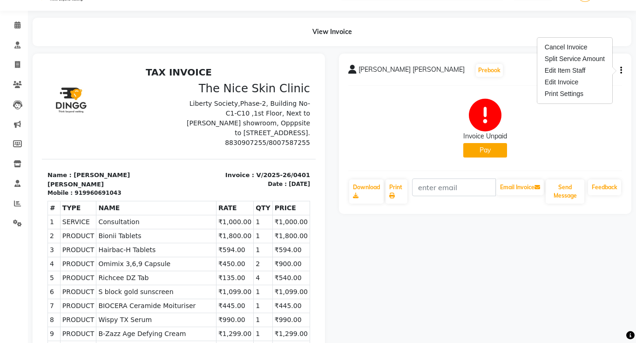
scroll to position [19, 0]
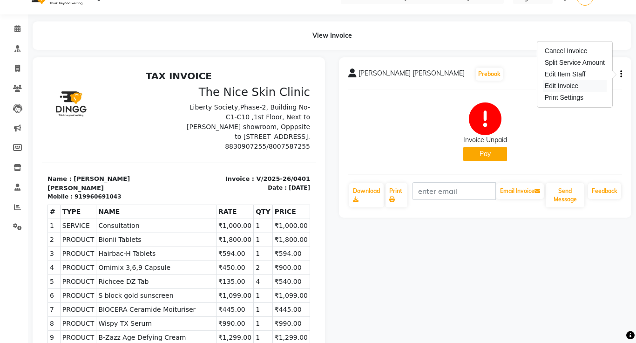
click at [573, 86] on div "Edit Invoice" at bounding box center [575, 86] width 64 height 12
select select "service"
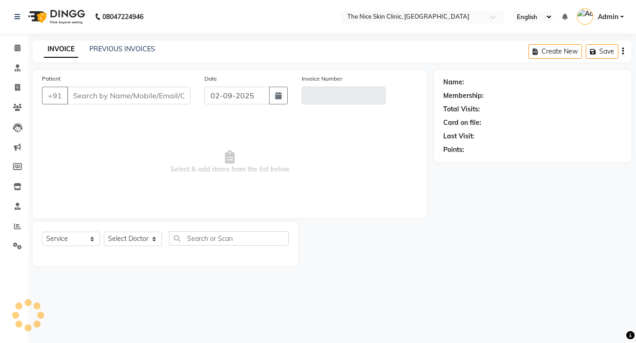
type input "9960691043"
type input "V/2025-26/0401"
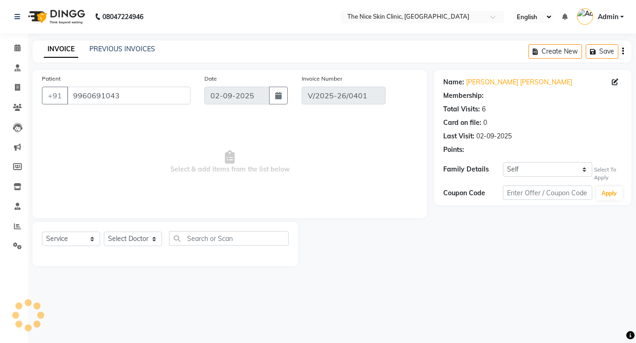
select select "select"
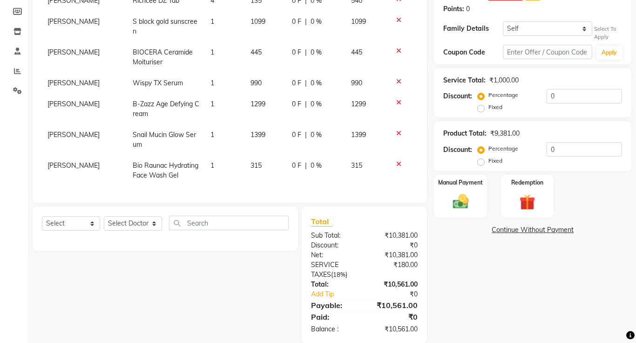
scroll to position [163, 0]
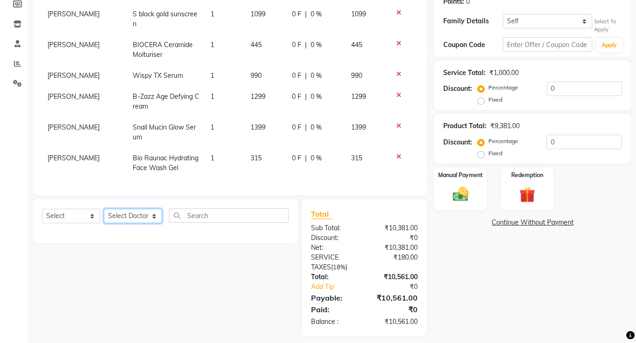
click at [129, 214] on select "Select Doctor [PERSON_NAME] DR. [PERSON_NAME] [PERSON_NAME]" at bounding box center [133, 216] width 58 height 14
select select "11605"
click at [104, 209] on select "Select Doctor [PERSON_NAME] DR. [PERSON_NAME] [PERSON_NAME]" at bounding box center [133, 216] width 58 height 14
click at [61, 217] on select "Select Service Product Membership Package Voucher Prepaid Gift Card" at bounding box center [71, 216] width 58 height 14
select select "product"
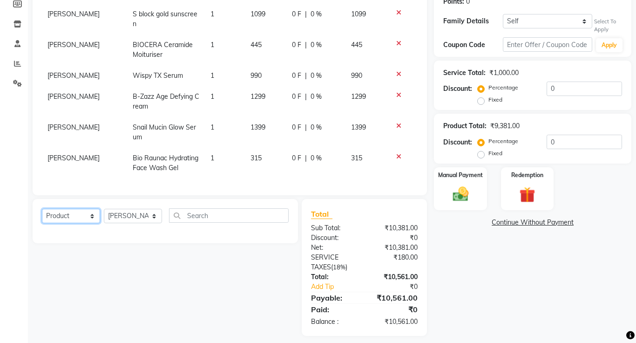
click at [42, 209] on select "Select Service Product Membership Package Voucher Prepaid Gift Card" at bounding box center [71, 216] width 58 height 14
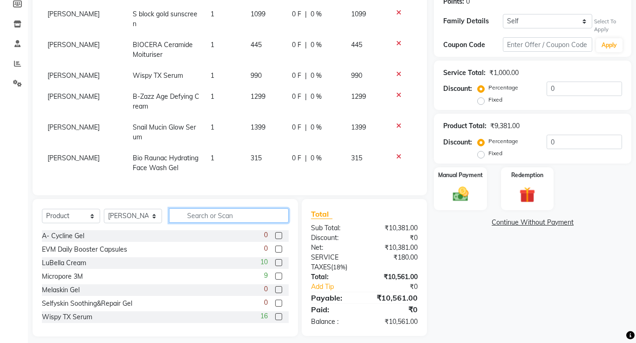
click at [225, 218] on input "text" at bounding box center [229, 215] width 120 height 14
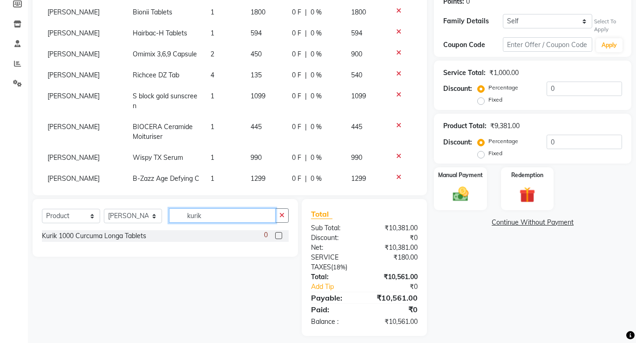
scroll to position [55, 0]
type input "kurik"
click at [531, 224] on link "Continue Without Payment" at bounding box center [533, 223] width 194 height 10
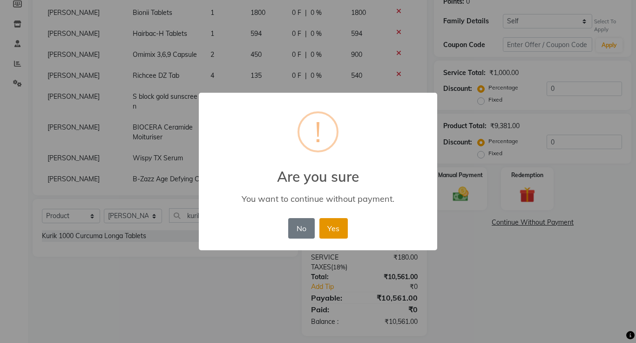
click at [341, 226] on button "Yes" at bounding box center [334, 228] width 28 height 20
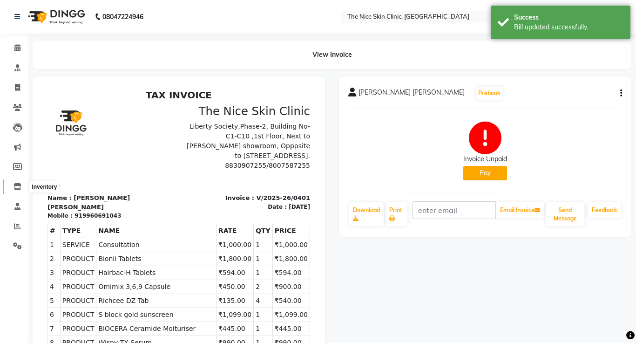
click at [18, 189] on icon at bounding box center [18, 186] width 8 height 7
select select
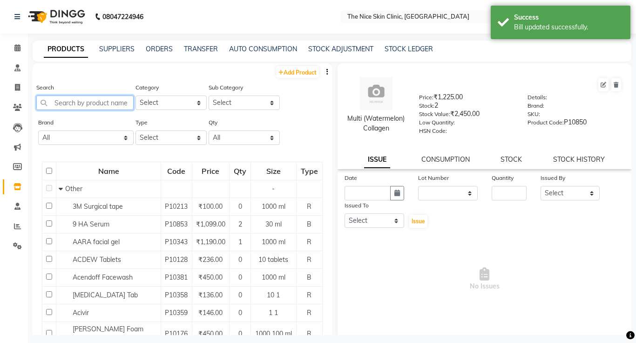
click at [102, 103] on input "text" at bounding box center [84, 103] width 97 height 14
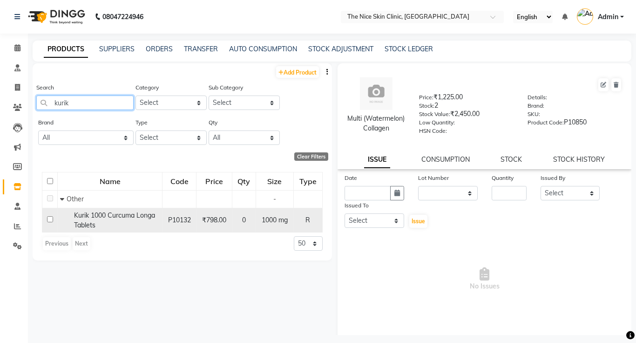
type input "kurik"
click at [49, 219] on input "checkbox" at bounding box center [50, 219] width 6 height 6
checkbox input "true"
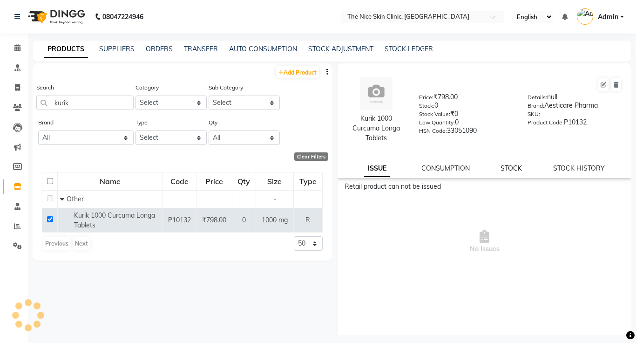
click at [515, 169] on link "STOCK" at bounding box center [511, 168] width 21 height 8
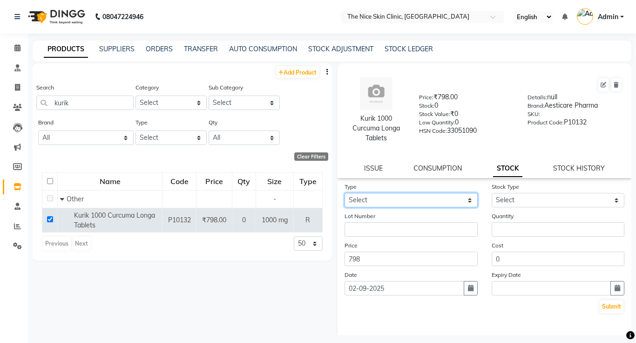
click at [437, 202] on select "Select In Out" at bounding box center [411, 200] width 133 height 14
select select "in"
click at [345, 193] on select "Select In Out" at bounding box center [411, 200] width 133 height 14
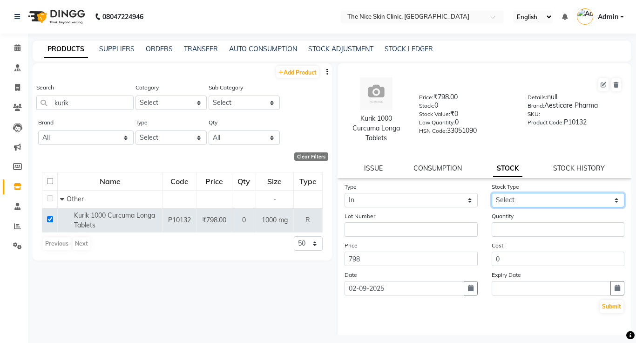
click at [590, 203] on select "Select New Stock Adjustment Return Other" at bounding box center [558, 200] width 133 height 14
select select "new stock"
click at [492, 193] on select "Select New Stock Adjustment Return Other" at bounding box center [558, 200] width 133 height 14
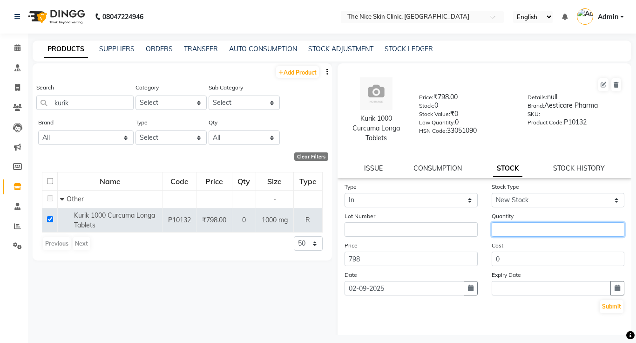
click at [537, 230] on input "number" at bounding box center [558, 229] width 133 height 14
type input "10"
click at [615, 308] on button "Submit" at bounding box center [612, 306] width 24 height 13
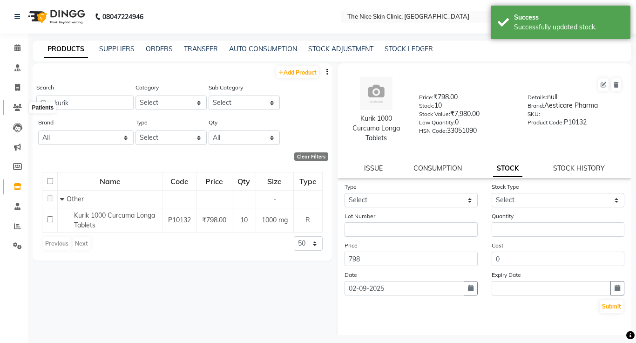
click at [19, 106] on icon at bounding box center [17, 107] width 9 height 7
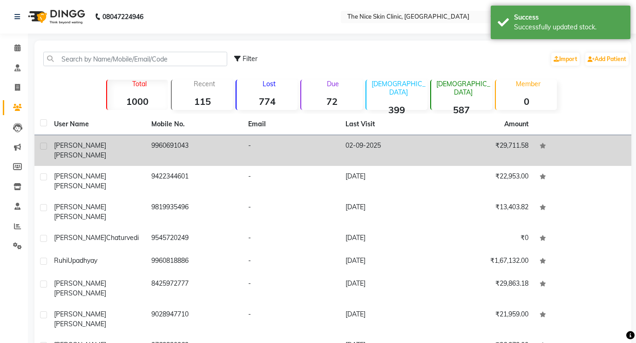
click at [87, 151] on span "[PERSON_NAME]" at bounding box center [80, 155] width 52 height 8
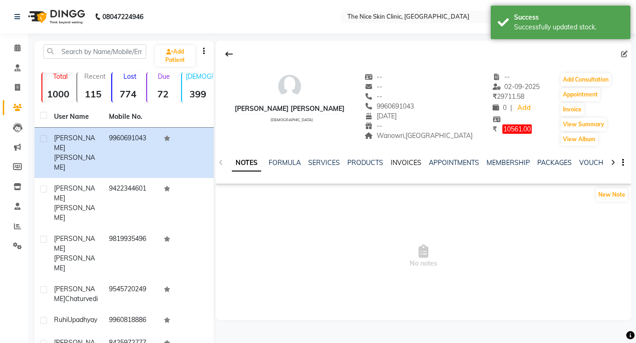
click at [408, 164] on link "INVOICES" at bounding box center [406, 162] width 31 height 8
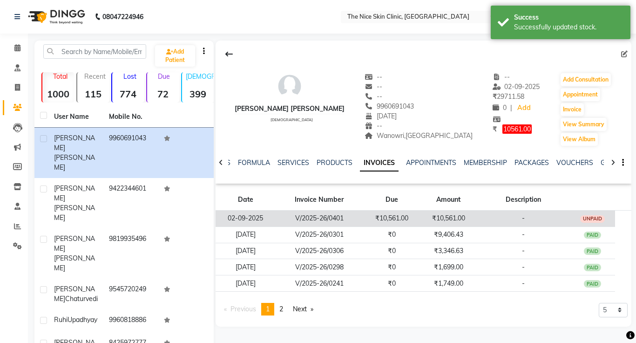
click at [383, 218] on td "₹10,561.00" at bounding box center [391, 219] width 57 height 16
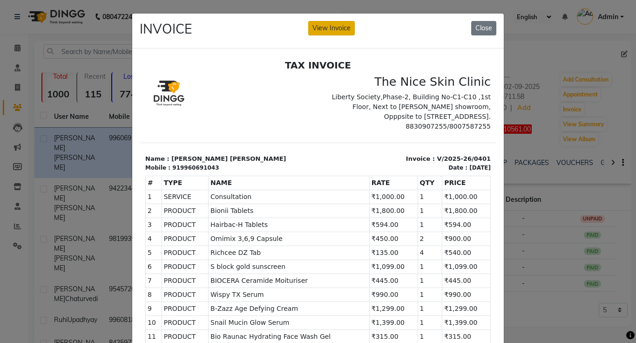
click at [340, 27] on button "View Invoice" at bounding box center [331, 28] width 47 height 14
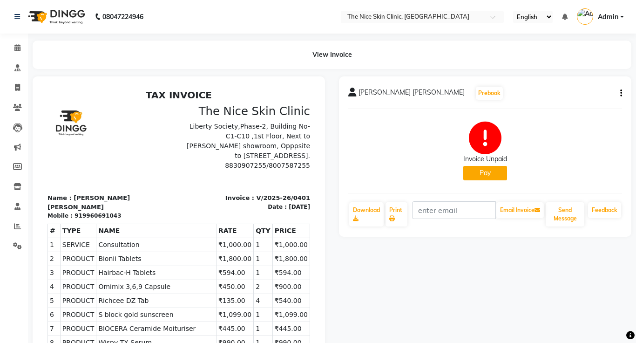
scroll to position [4, 0]
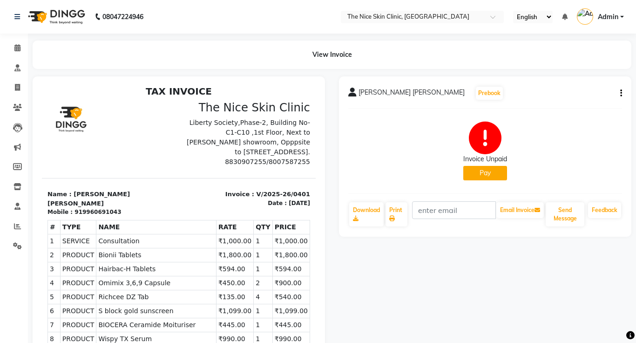
click at [621, 94] on icon "button" at bounding box center [622, 93] width 2 height 0
click at [575, 106] on div "Edit Invoice" at bounding box center [575, 105] width 64 height 12
select select "service"
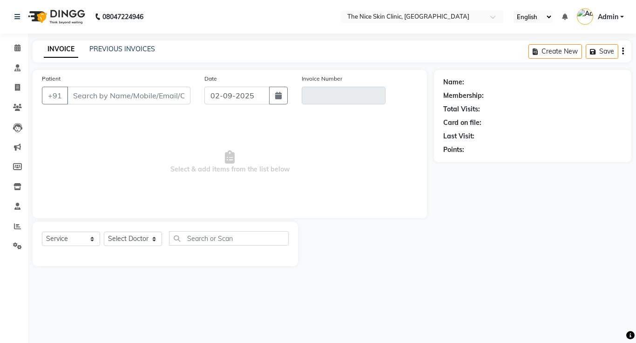
type input "9960691043"
type input "V/2025-26/0401"
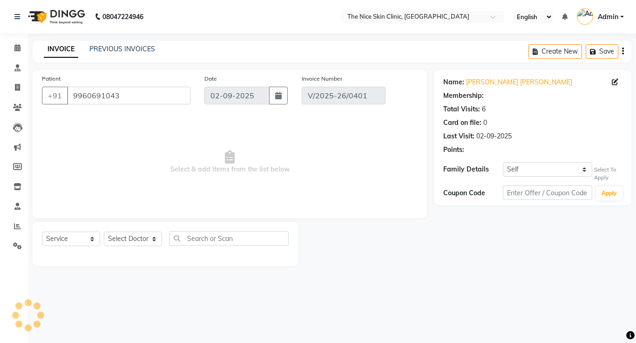
select select "select"
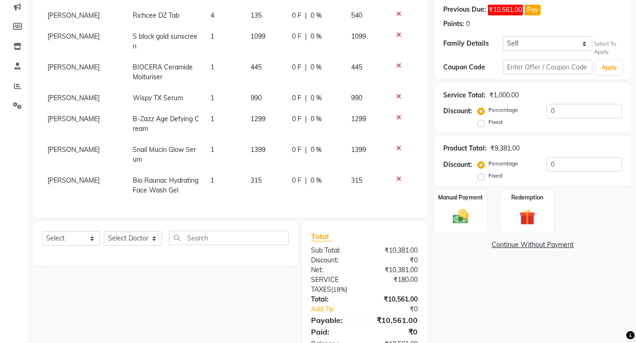
scroll to position [170, 0]
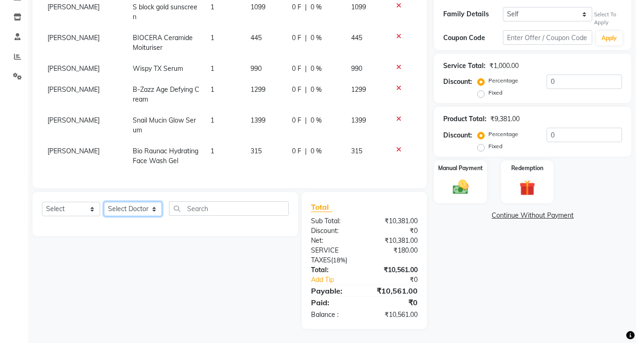
click at [139, 209] on select "Select Doctor [PERSON_NAME] DR. [PERSON_NAME] [PERSON_NAME]" at bounding box center [133, 209] width 58 height 14
select select "11605"
click at [104, 202] on select "Select Doctor [PERSON_NAME] DR. [PERSON_NAME] [PERSON_NAME]" at bounding box center [133, 209] width 58 height 14
click at [71, 208] on select "Select Service Product Membership Package Voucher Prepaid Gift Card" at bounding box center [71, 209] width 58 height 14
select select "product"
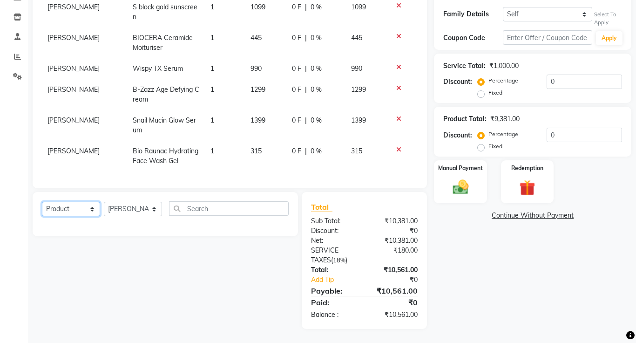
click at [42, 202] on select "Select Service Product Membership Package Voucher Prepaid Gift Card" at bounding box center [71, 209] width 58 height 14
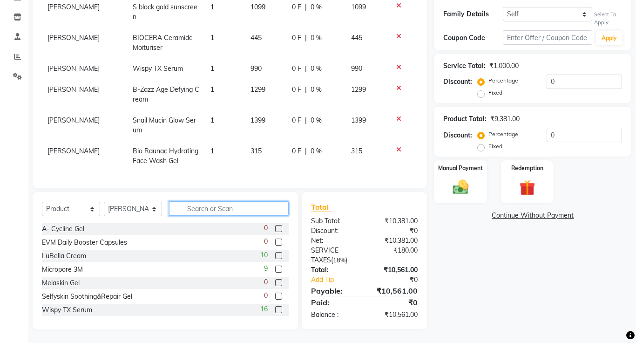
click at [225, 212] on input "text" at bounding box center [229, 208] width 120 height 14
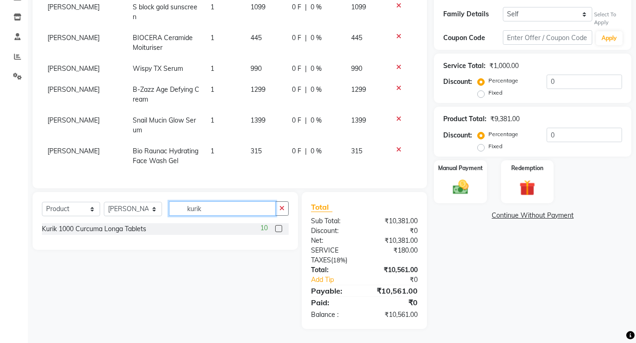
type input "kurik"
click at [279, 230] on label at bounding box center [278, 228] width 7 height 7
click at [279, 230] on input "checkbox" at bounding box center [278, 229] width 6 height 6
checkbox input "false"
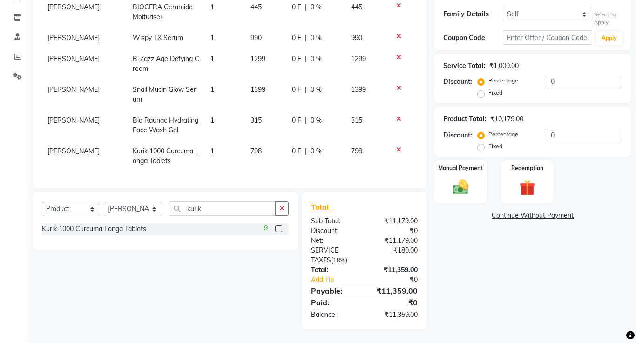
click at [543, 216] on link "Continue Without Payment" at bounding box center [533, 216] width 194 height 10
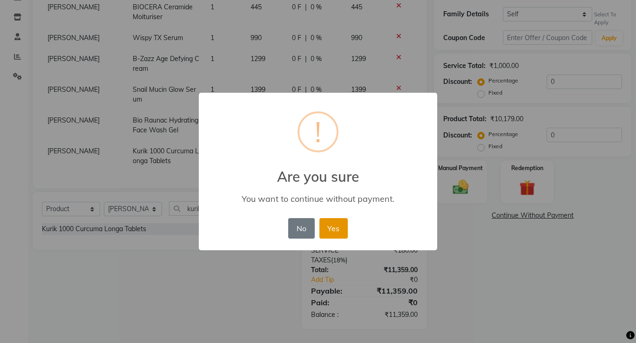
click at [335, 227] on button "Yes" at bounding box center [334, 228] width 28 height 20
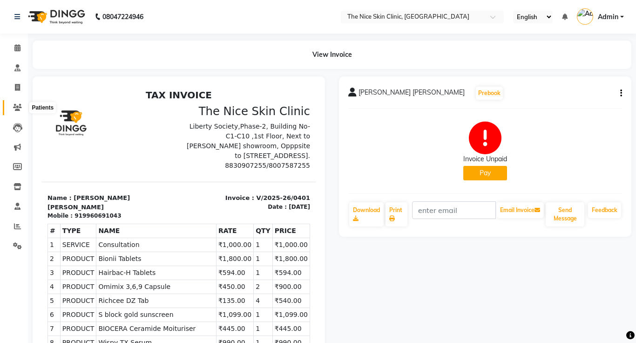
click at [16, 108] on icon at bounding box center [17, 107] width 9 height 7
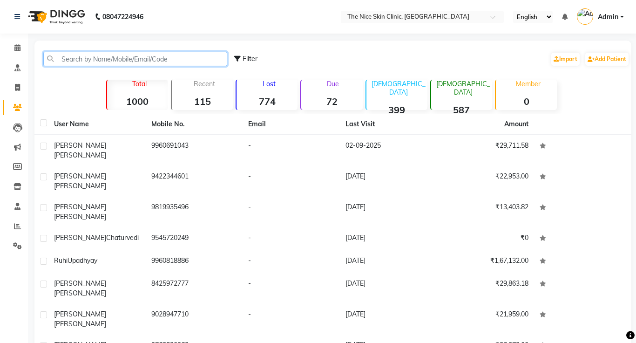
click at [180, 61] on input "text" at bounding box center [135, 59] width 184 height 14
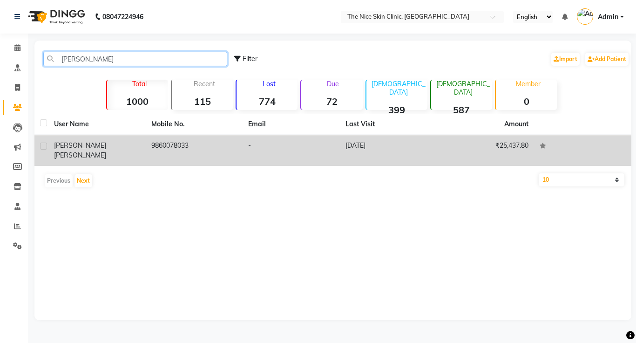
type input "[PERSON_NAME]"
click at [101, 151] on span "[PERSON_NAME]" at bounding box center [80, 155] width 52 height 8
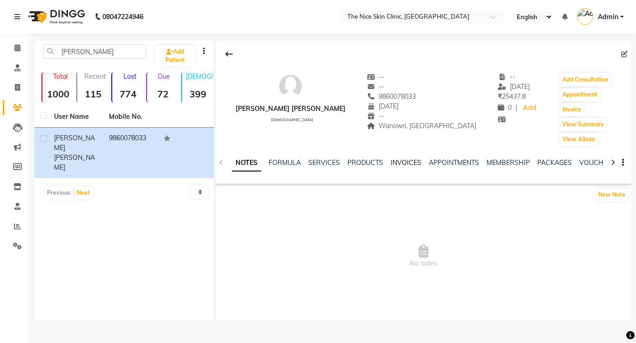
click at [409, 164] on link "INVOICES" at bounding box center [406, 162] width 31 height 8
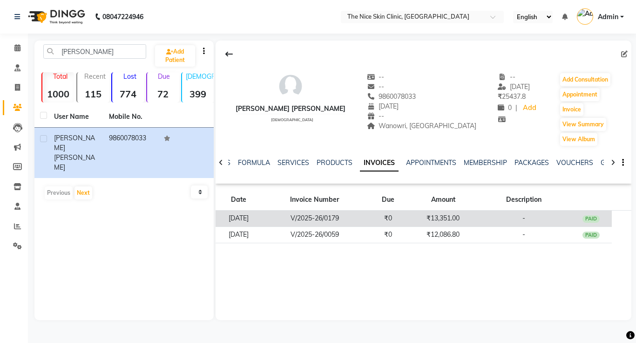
click at [329, 218] on td "V/2025-26/0179" at bounding box center [314, 219] width 105 height 16
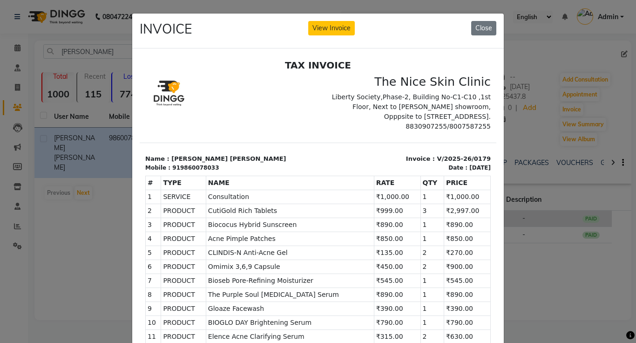
scroll to position [4, 0]
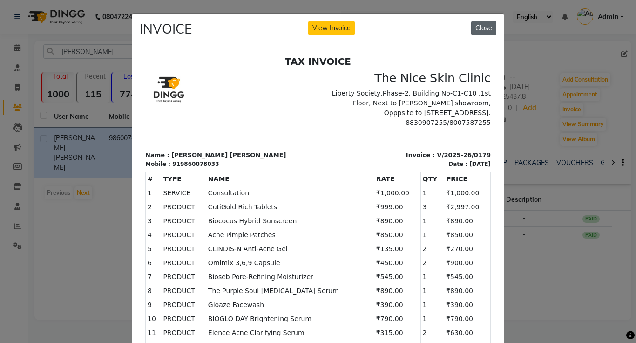
click at [479, 27] on button "Close" at bounding box center [483, 28] width 25 height 14
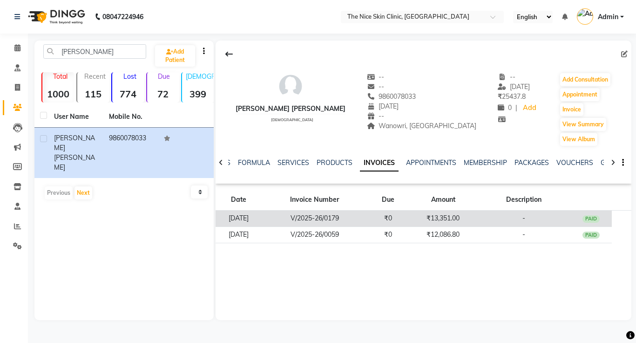
click at [330, 219] on td "V/2025-26/0179" at bounding box center [314, 219] width 105 height 16
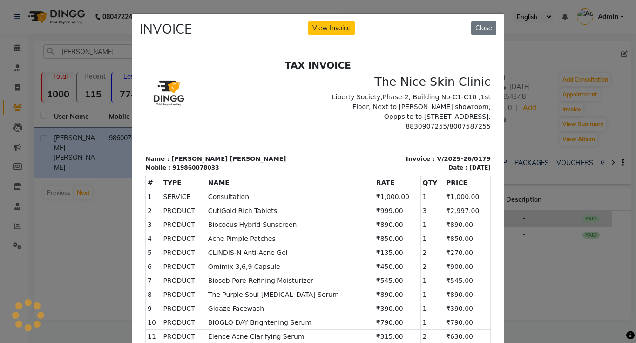
scroll to position [0, 0]
click at [493, 31] on button "Close" at bounding box center [483, 28] width 25 height 14
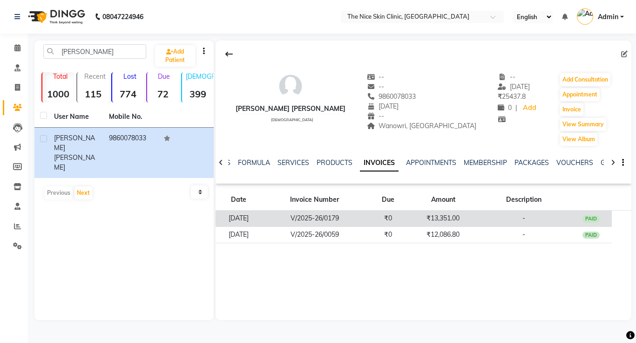
click at [321, 217] on td "V/2025-26/0179" at bounding box center [314, 219] width 105 height 16
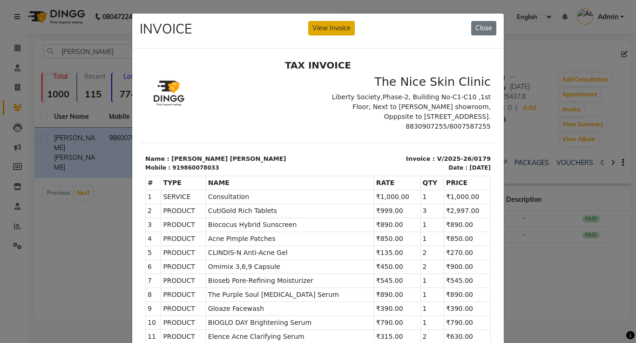
click at [331, 29] on button "View Invoice" at bounding box center [331, 28] width 47 height 14
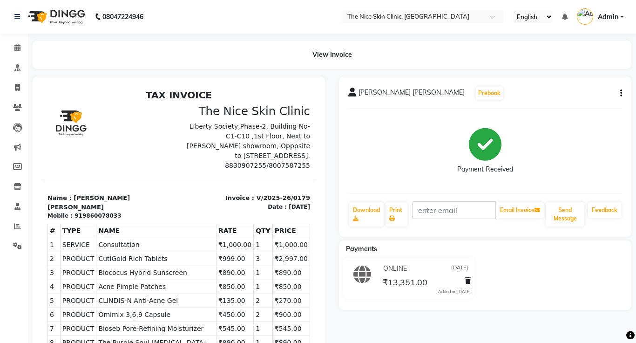
click at [622, 94] on icon "button" at bounding box center [622, 93] width 2 height 0
click at [18, 109] on icon at bounding box center [17, 107] width 9 height 7
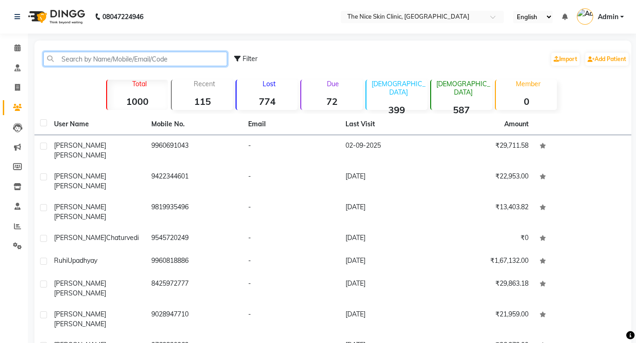
click at [159, 60] on input "text" at bounding box center [135, 59] width 184 height 14
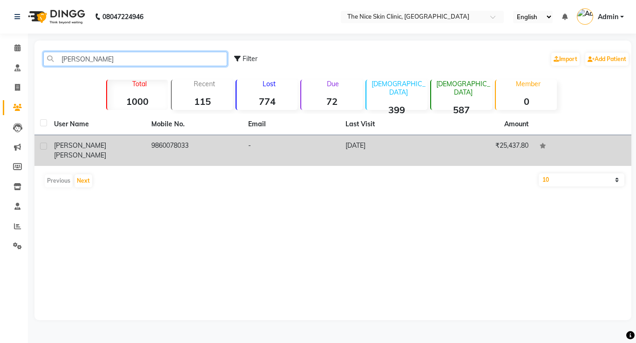
type input "[PERSON_NAME]"
click at [94, 151] on span "[PERSON_NAME]" at bounding box center [80, 155] width 52 height 8
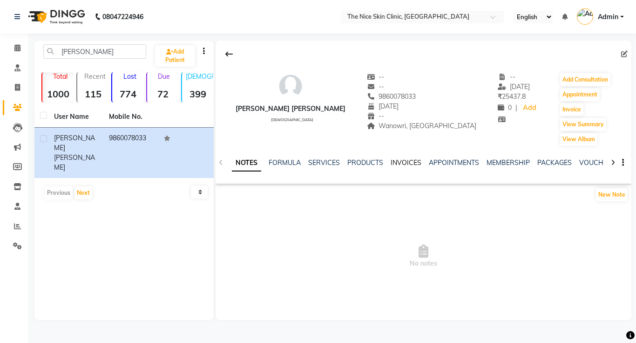
click at [409, 164] on link "INVOICES" at bounding box center [406, 162] width 31 height 8
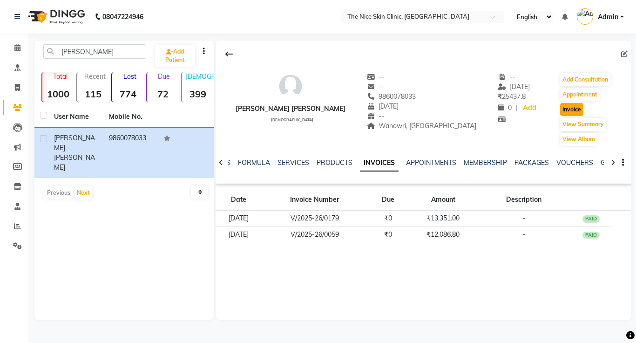
click at [560, 111] on button "Invoice" at bounding box center [571, 109] width 23 height 13
select select "35"
select select "service"
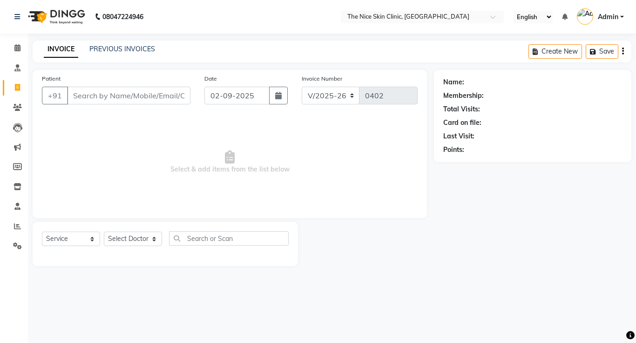
type input "9860078033"
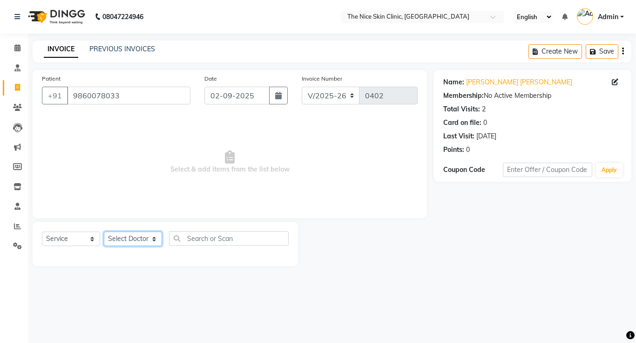
click at [135, 240] on select "Select Doctor [PERSON_NAME] DR. [PERSON_NAME] [PERSON_NAME]" at bounding box center [133, 239] width 58 height 14
select select "11605"
click at [104, 232] on select "Select Doctor [PERSON_NAME] DR. [PERSON_NAME] [PERSON_NAME]" at bounding box center [133, 239] width 58 height 14
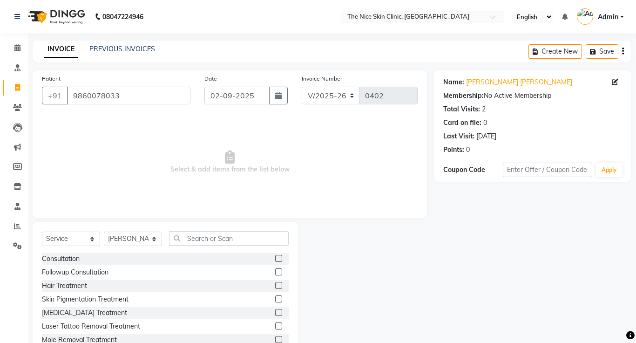
click at [279, 260] on label at bounding box center [278, 258] width 7 height 7
click at [279, 260] on input "checkbox" at bounding box center [278, 259] width 6 height 6
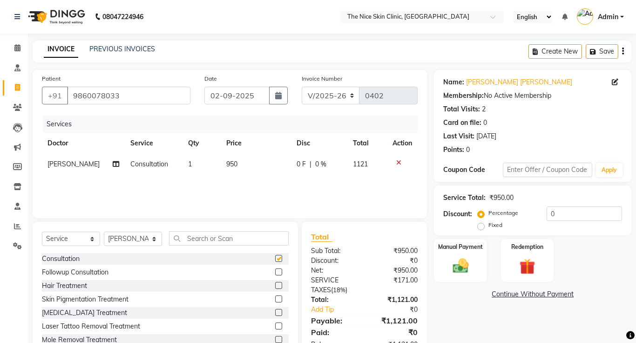
checkbox input "false"
click at [243, 164] on td "950" at bounding box center [256, 164] width 70 height 21
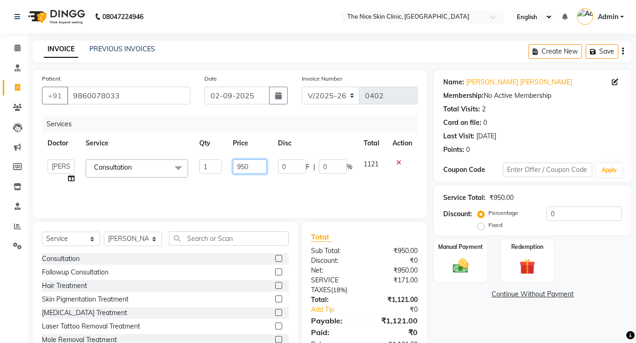
click at [256, 170] on input "950" at bounding box center [250, 166] width 34 height 14
type input "9"
type input "1000"
click at [624, 51] on icon "button" at bounding box center [623, 51] width 2 height 0
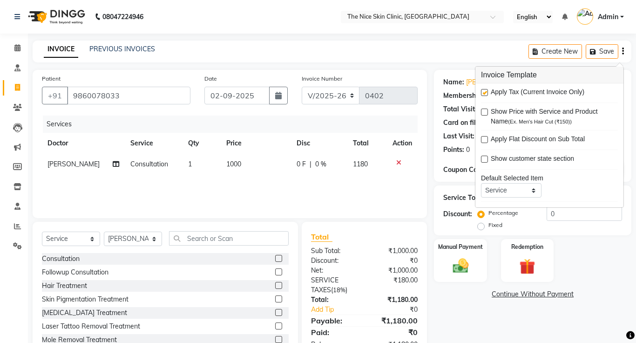
click at [486, 93] on label at bounding box center [484, 92] width 7 height 7
click at [486, 93] on input "checkbox" at bounding box center [484, 93] width 6 height 6
checkbox input "false"
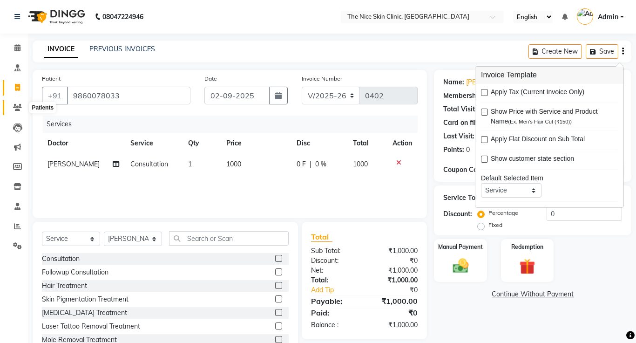
click at [18, 106] on icon at bounding box center [17, 107] width 9 height 7
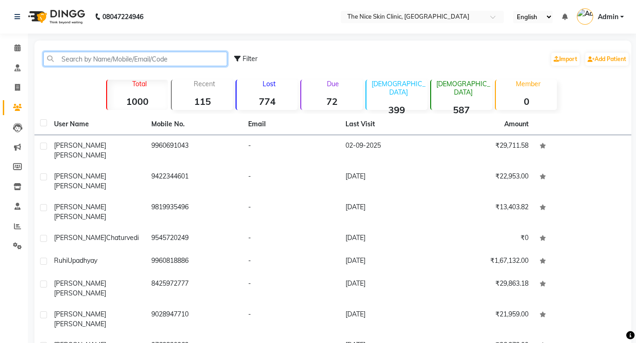
click at [152, 62] on input "text" at bounding box center [135, 59] width 184 height 14
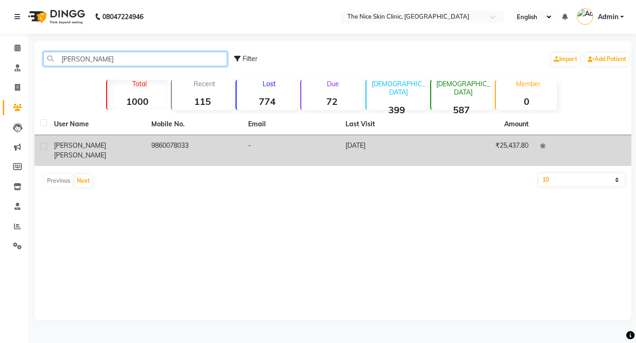
type input "[PERSON_NAME]"
click at [89, 151] on span "[PERSON_NAME]" at bounding box center [80, 155] width 52 height 8
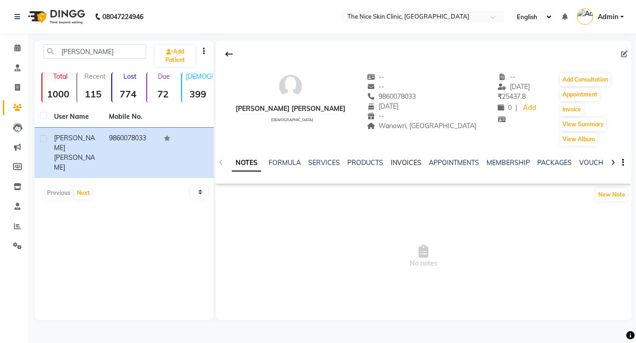
click at [402, 164] on link "INVOICES" at bounding box center [406, 162] width 31 height 8
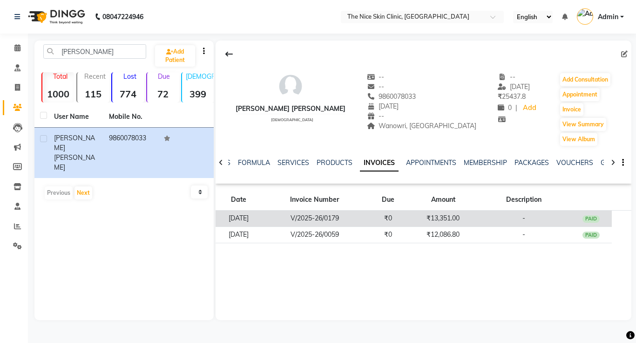
click at [343, 220] on td "V/2025-26/0179" at bounding box center [314, 219] width 105 height 16
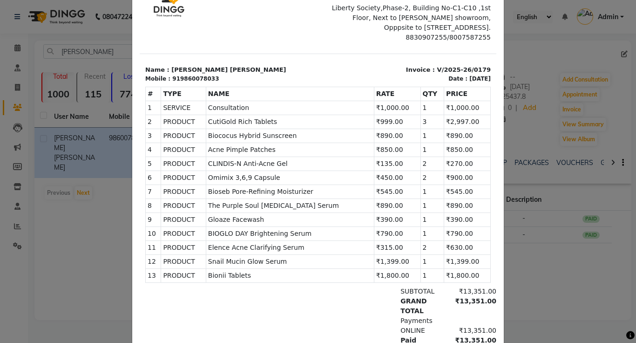
scroll to position [88, 0]
